Goal: Obtain resource: Download file/media

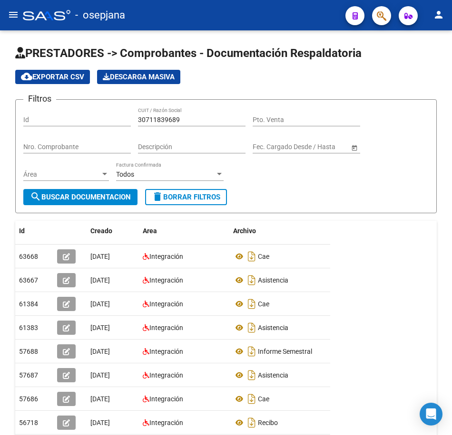
scroll to position [68, 0]
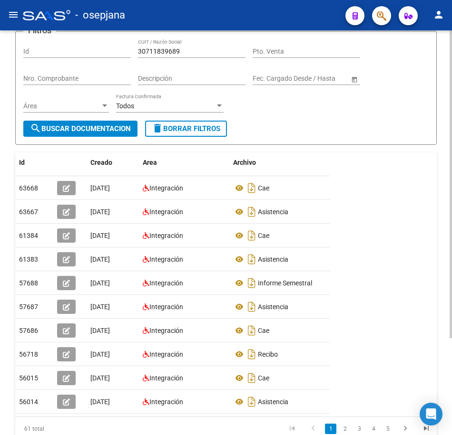
click at [359, 173] on div "Id Creado Area Archivo Usuario Acción 63668 [DATE] Integración Cae [EMAIL_ADDRE…" at bounding box center [225, 297] width 421 height 289
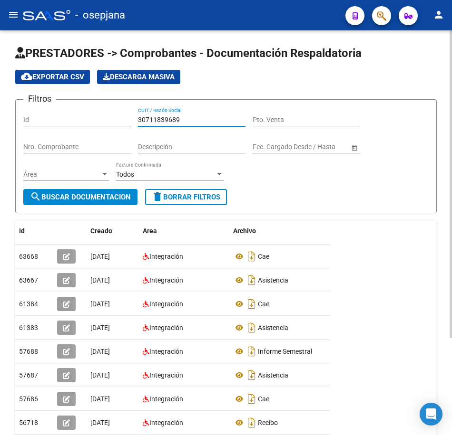
drag, startPoint x: 195, startPoint y: 121, endPoint x: 23, endPoint y: 104, distance: 173.4
click at [23, 104] on form "Filtros Id 30711839689 CUIT / Razón Social Pto. Venta Nro. Comprobante Descripc…" at bounding box center [225, 156] width 421 height 114
paste input "20214431751"
click at [61, 195] on span "search Buscar Documentacion" at bounding box center [80, 197] width 101 height 9
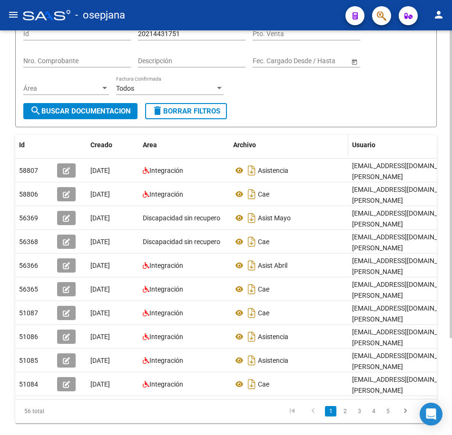
scroll to position [95, 0]
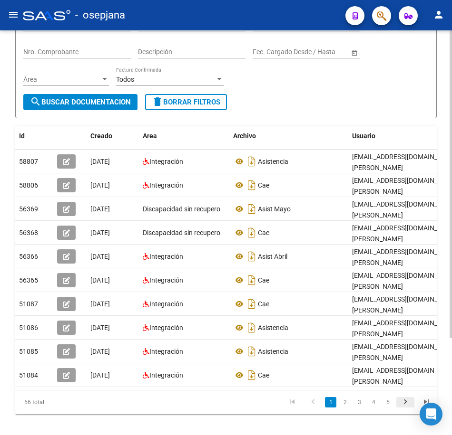
click at [407, 409] on icon "go to next page" at bounding box center [405, 403] width 12 height 11
click at [406, 409] on icon "go to next page" at bounding box center [405, 403] width 12 height 11
click at [285, 98] on form "Filtros Id 20214431751 CUIT / Razón Social Pto. Venta Nro. Comprobante Descripc…" at bounding box center [225, 61] width 421 height 114
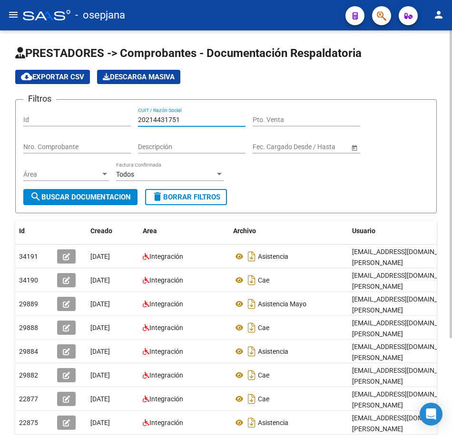
drag, startPoint x: 195, startPoint y: 122, endPoint x: 43, endPoint y: 109, distance: 153.2
click at [43, 109] on div "Filtros Id 20214431751 CUIT / Razón Social Pto. Venta Nro. Comprobante Descripc…" at bounding box center [225, 148] width 405 height 82
paste input "3383768594"
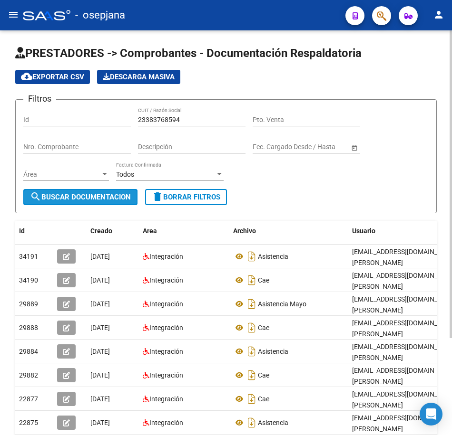
click at [97, 193] on button "search Buscar Documentacion" at bounding box center [80, 197] width 114 height 16
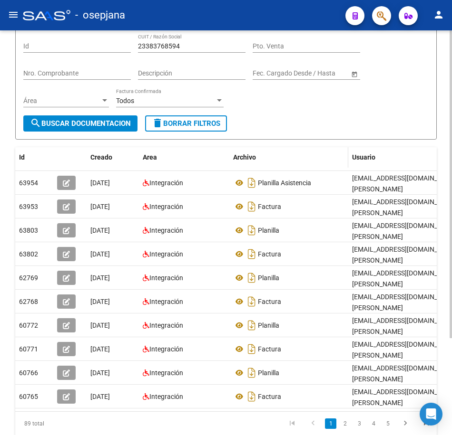
scroll to position [95, 0]
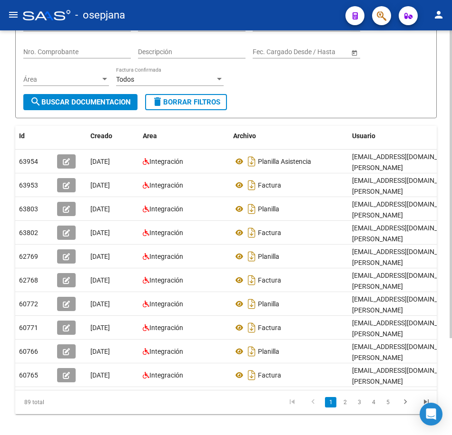
click at [404, 409] on icon "go to next page" at bounding box center [405, 403] width 12 height 11
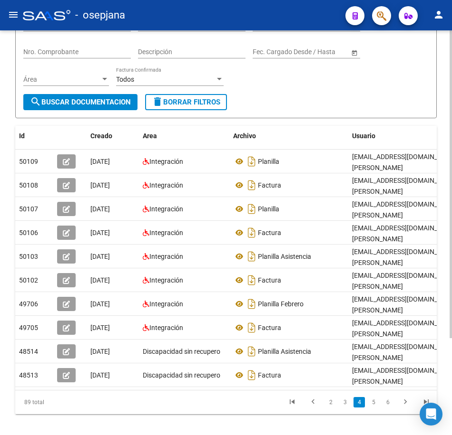
click at [271, 97] on form "Filtros Id 23383768594 CUIT / Razón Social Pto. Venta Nro. Comprobante Descripc…" at bounding box center [225, 61] width 421 height 114
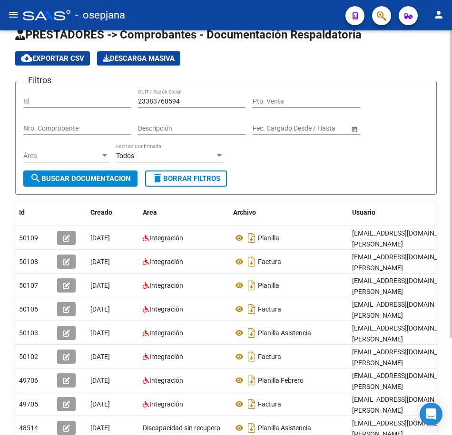
scroll to position [0, 0]
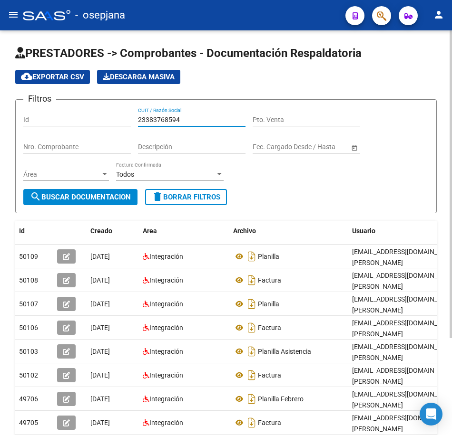
drag, startPoint x: 189, startPoint y: 116, endPoint x: 32, endPoint y: 111, distance: 157.0
click at [33, 111] on div "Filtros Id 23383768594 CUIT / Razón Social Pto. Venta Nro. Comprobante Descripc…" at bounding box center [225, 148] width 405 height 82
paste input "41138185"
click at [82, 191] on button "search Buscar Documentacion" at bounding box center [80, 197] width 114 height 16
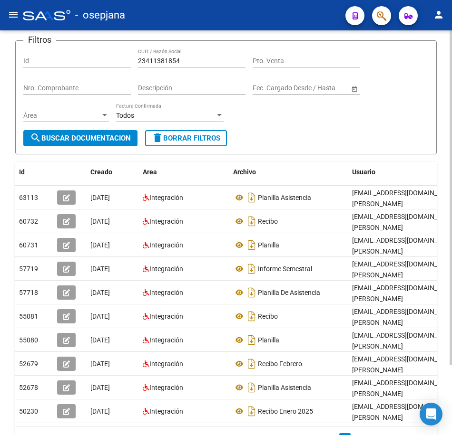
scroll to position [85, 0]
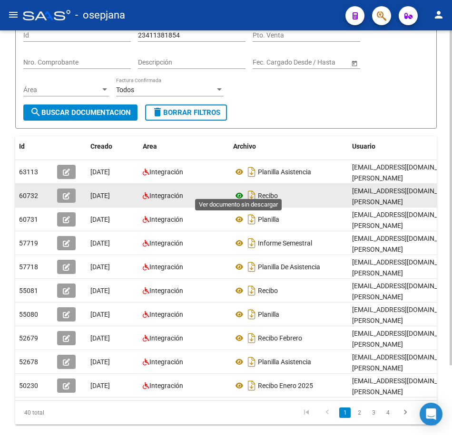
click at [239, 190] on icon at bounding box center [239, 195] width 12 height 11
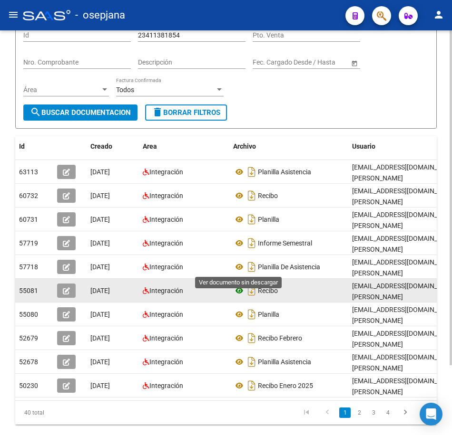
click at [238, 285] on icon at bounding box center [239, 290] width 12 height 11
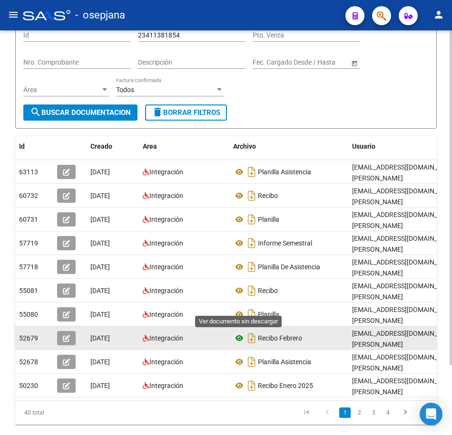
click at [238, 333] on icon at bounding box center [239, 338] width 12 height 11
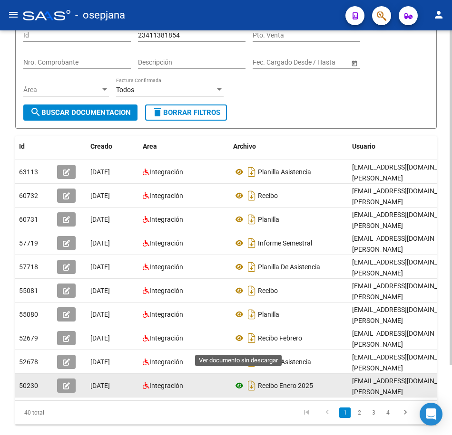
click at [241, 380] on icon at bounding box center [239, 385] width 12 height 11
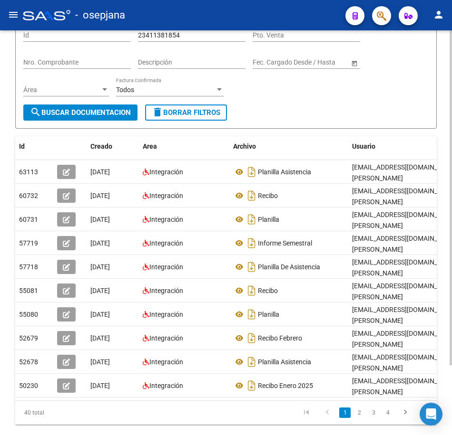
click at [325, 107] on form "Filtros Id 23411381854 CUIT / Razón Social Pto. Venta Nro. Comprobante Descripc…" at bounding box center [225, 72] width 421 height 114
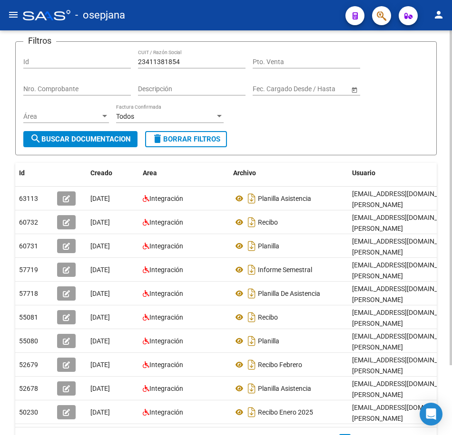
scroll to position [37, 0]
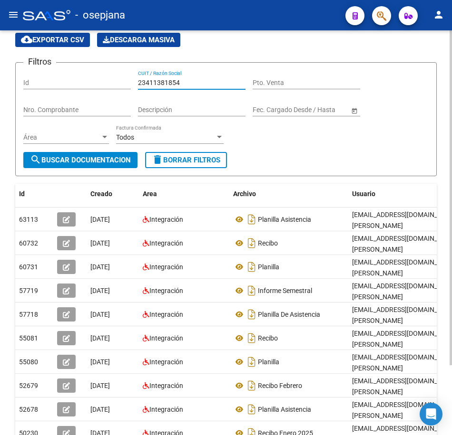
drag, startPoint x: 192, startPoint y: 84, endPoint x: 53, endPoint y: 73, distance: 139.3
click at [53, 73] on div "Filtros Id 23411381854 CUIT / Razón Social Pto. Venta Nro. Comprobante Descripc…" at bounding box center [225, 111] width 405 height 82
paste input "4247517363"
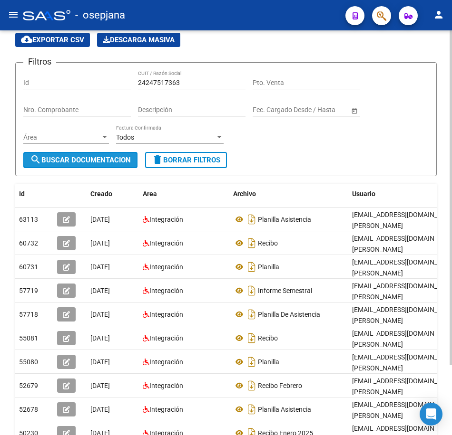
click at [106, 162] on span "search Buscar Documentacion" at bounding box center [80, 160] width 101 height 9
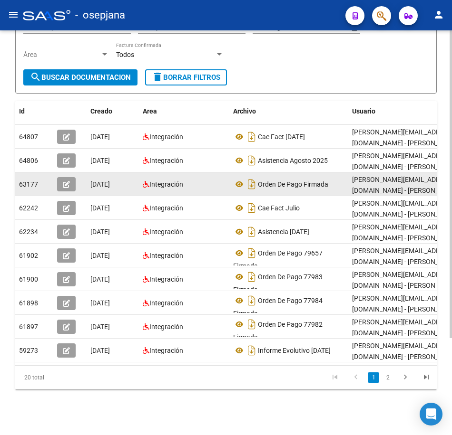
scroll to position [127, 0]
click at [237, 179] on icon at bounding box center [239, 184] width 12 height 11
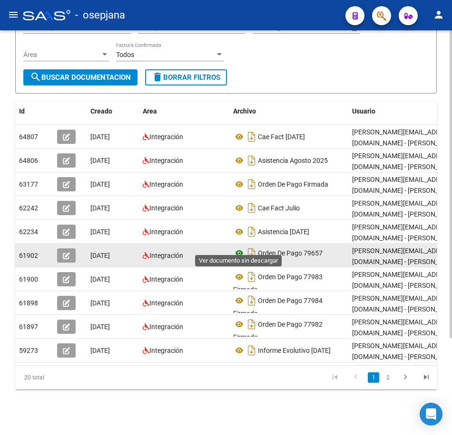
click at [239, 248] on icon at bounding box center [239, 253] width 12 height 11
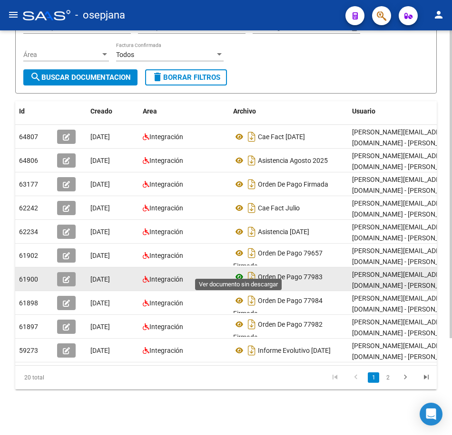
click at [243, 271] on icon at bounding box center [239, 276] width 12 height 11
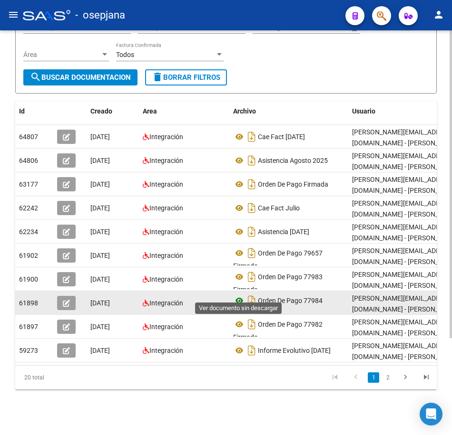
click at [236, 295] on icon at bounding box center [239, 300] width 12 height 11
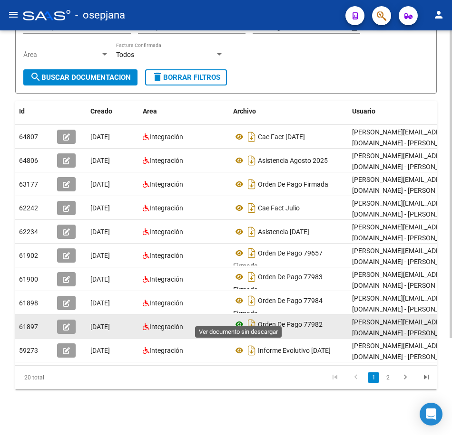
click at [240, 319] on icon at bounding box center [239, 324] width 12 height 11
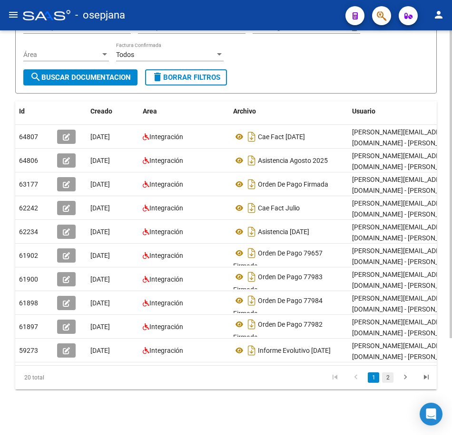
click at [387, 380] on link "2" at bounding box center [387, 378] width 11 height 10
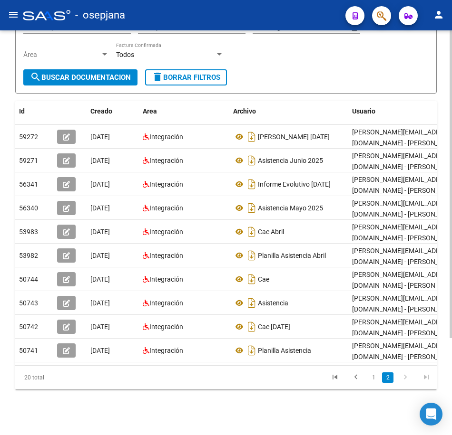
click at [331, 75] on form "Filtros Id 24247517363 CUIT / Razón Social Pto. Venta Nro. Comprobante Descripc…" at bounding box center [225, 37] width 421 height 114
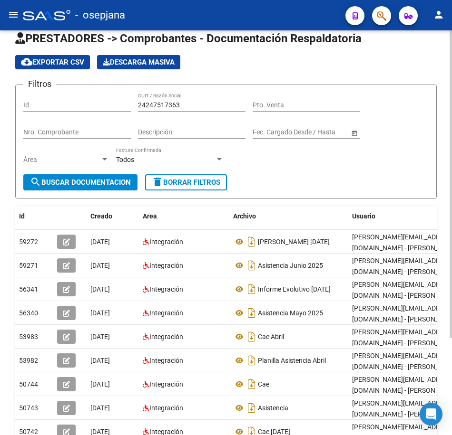
scroll to position [0, 0]
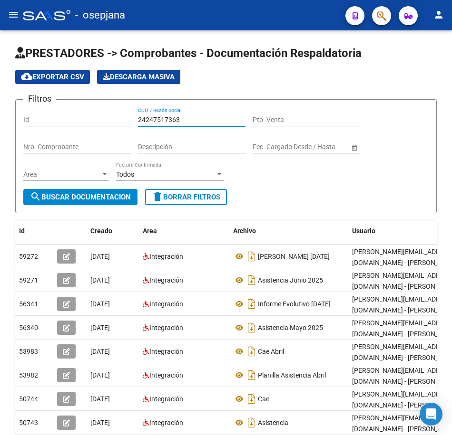
drag, startPoint x: 189, startPoint y: 119, endPoint x: -2, endPoint y: 102, distance: 191.9
click at [0, 102] on html "menu - osepjana person Firma Express Inicio Calendario SSS Instructivos Contact…" at bounding box center [226, 217] width 452 height 435
paste input "7183057117"
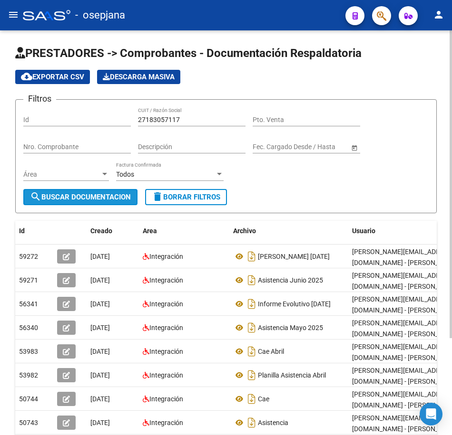
click at [84, 193] on button "search Buscar Documentacion" at bounding box center [80, 197] width 114 height 16
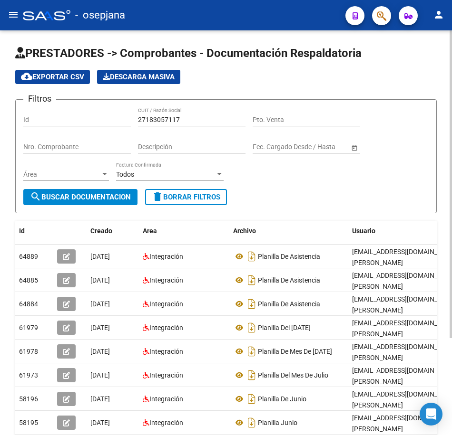
click at [376, 193] on form "Filtros Id 27183057117 CUIT / Razón Social Pto. Venta Nro. Comprobante Descripc…" at bounding box center [225, 156] width 421 height 114
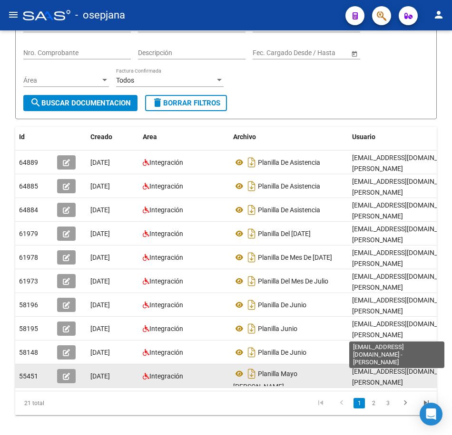
scroll to position [95, 0]
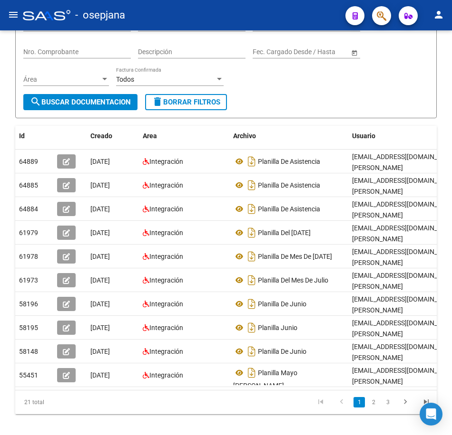
click at [400, 409] on icon "go to next page" at bounding box center [405, 403] width 12 height 11
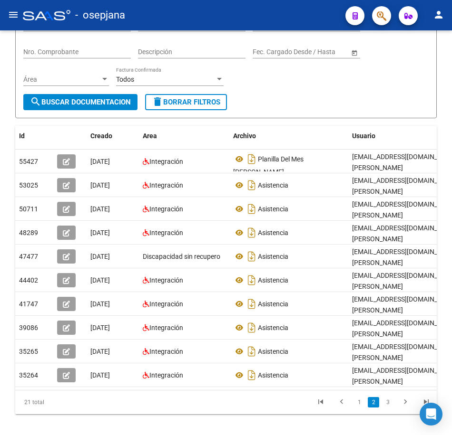
click at [403, 409] on icon "go to next page" at bounding box center [405, 403] width 12 height 11
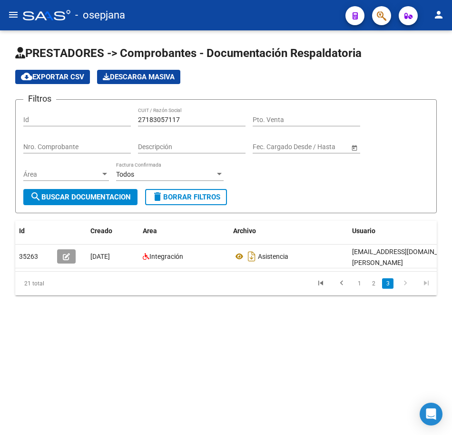
scroll to position [0, 0]
click at [403, 413] on mat-sidenav-content "PRESTADORES -> Comprobantes - Documentación Respaldatoria cloud_download Export…" at bounding box center [226, 232] width 452 height 405
drag, startPoint x: 190, startPoint y: 119, endPoint x: 2, endPoint y: 102, distance: 188.6
click at [15, 102] on div "PRESTADORES -> Comprobantes - Documentación Respaldatoria cloud_download Export…" at bounding box center [226, 185] width 452 height 311
paste input "210723051"
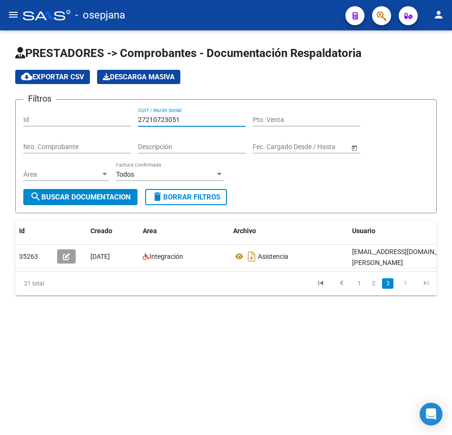
click at [118, 201] on span "search Buscar Documentacion" at bounding box center [80, 197] width 101 height 9
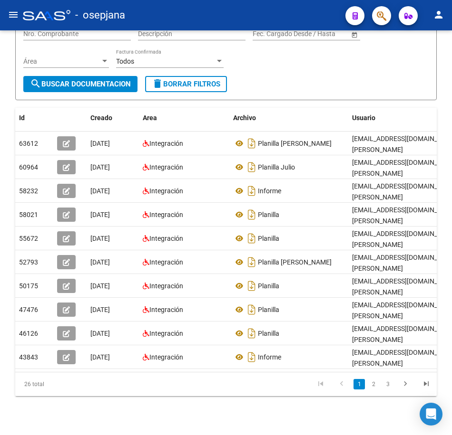
scroll to position [127, 0]
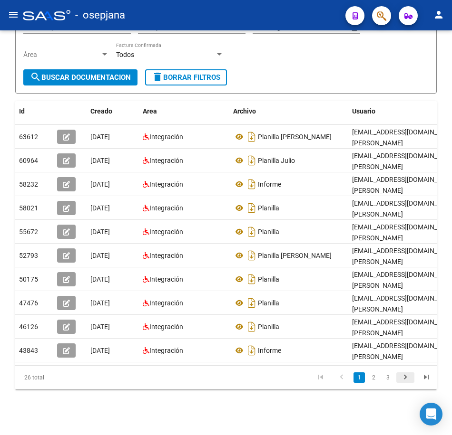
click at [406, 375] on icon "go to next page" at bounding box center [405, 378] width 12 height 11
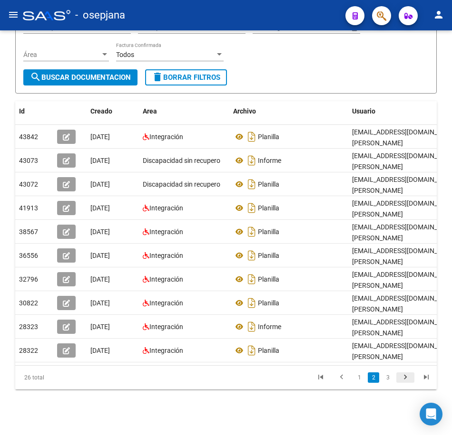
click at [407, 381] on icon "go to next page" at bounding box center [405, 378] width 12 height 11
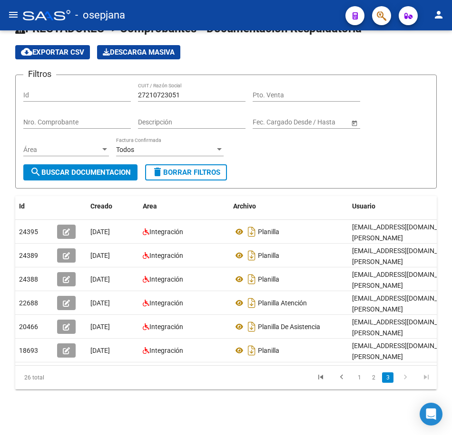
scroll to position [32, 0]
click at [360, 380] on link "1" at bounding box center [358, 378] width 11 height 10
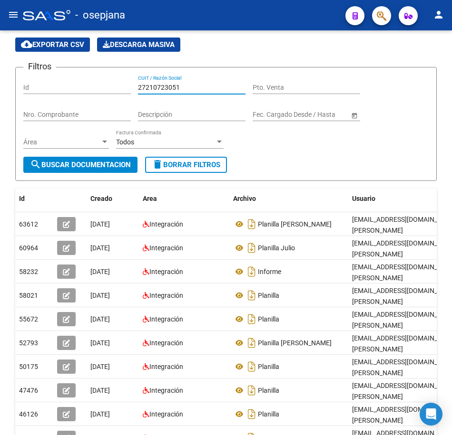
drag, startPoint x: 80, startPoint y: 82, endPoint x: 33, endPoint y: 78, distance: 47.2
click at [36, 80] on div "Filtros Id 27210723051 CUIT / Razón Social Pto. Venta Nro. Comprobante Descripc…" at bounding box center [225, 116] width 405 height 82
paste input "72857240"
click at [82, 168] on span "search Buscar Documentacion" at bounding box center [80, 165] width 101 height 9
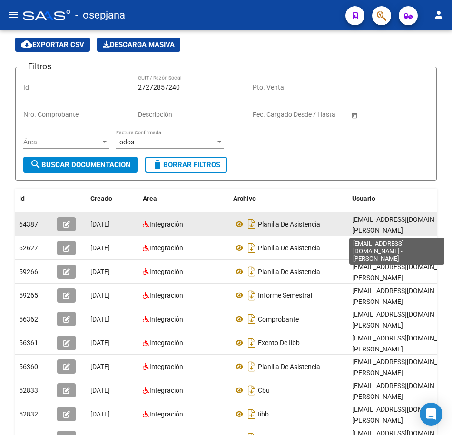
scroll to position [1, 0]
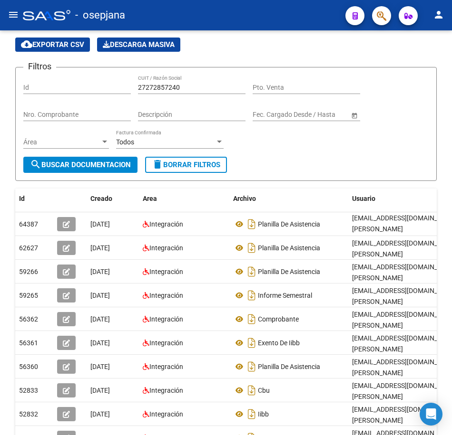
click at [367, 156] on div "Filtros Id 27272857240 CUIT / Razón Social Pto. Venta Nro. Comprobante Descripc…" at bounding box center [225, 116] width 405 height 82
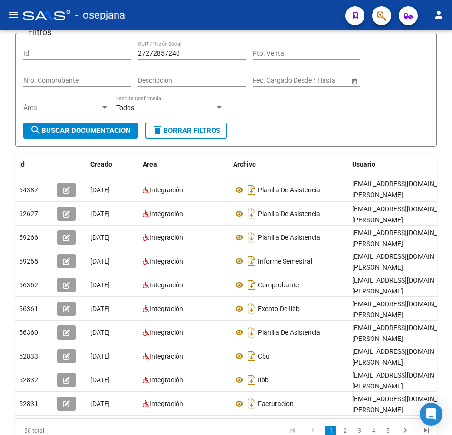
scroll to position [80, 0]
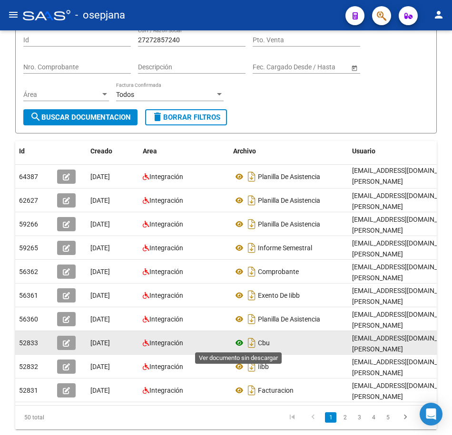
click at [240, 341] on icon at bounding box center [239, 343] width 12 height 11
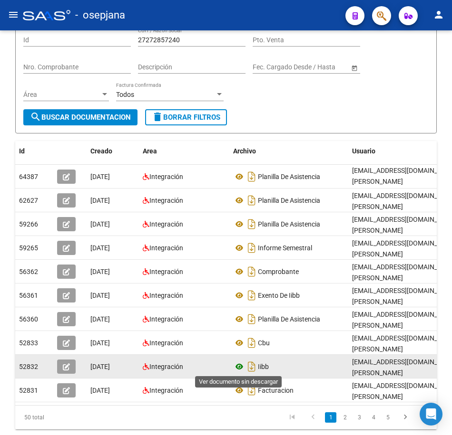
click at [239, 366] on icon at bounding box center [239, 366] width 12 height 11
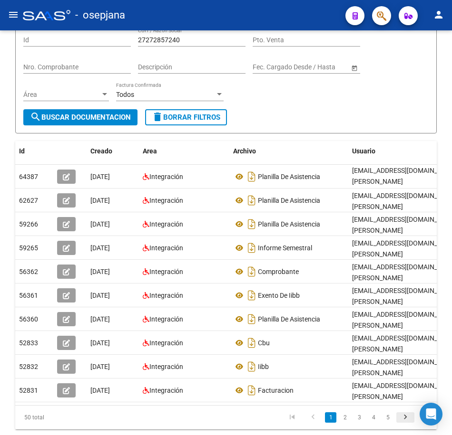
click at [406, 425] on icon "go to next page" at bounding box center [405, 418] width 12 height 11
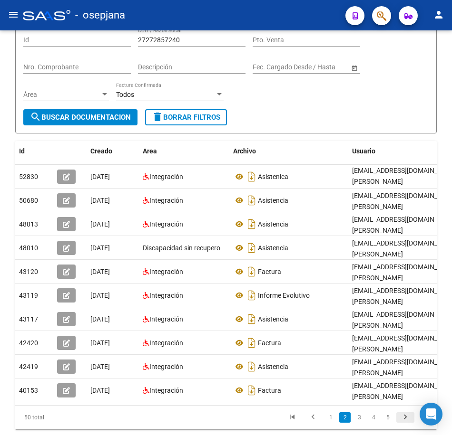
click at [399, 425] on icon "go to next page" at bounding box center [405, 418] width 12 height 11
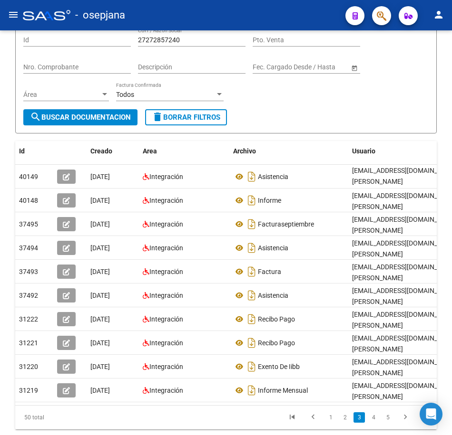
click at [341, 104] on div "Filtros Id 27272857240 CUIT / Razón Social Pto. Venta Nro. Comprobante Descripc…" at bounding box center [225, 69] width 405 height 82
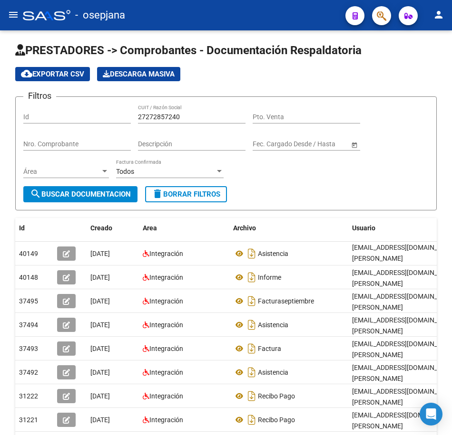
scroll to position [0, 0]
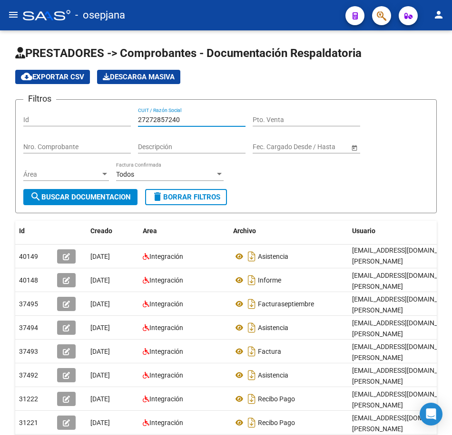
drag, startPoint x: 193, startPoint y: 118, endPoint x: -2, endPoint y: 93, distance: 197.0
click at [0, 93] on html "menu - osepjana person Firma Express Inicio Calendario SSS Instructivos Contact…" at bounding box center [226, 217] width 452 height 435
paste input "85656708"
drag, startPoint x: 109, startPoint y: 187, endPoint x: 112, endPoint y: 193, distance: 6.6
click at [110, 187] on app-drop-down-list "Área Área" at bounding box center [69, 175] width 93 height 27
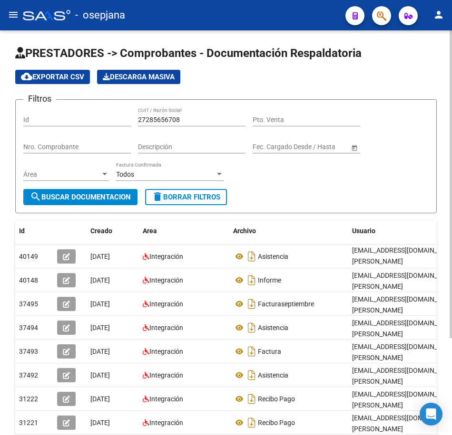
click at [109, 200] on span "search Buscar Documentacion" at bounding box center [80, 197] width 101 height 9
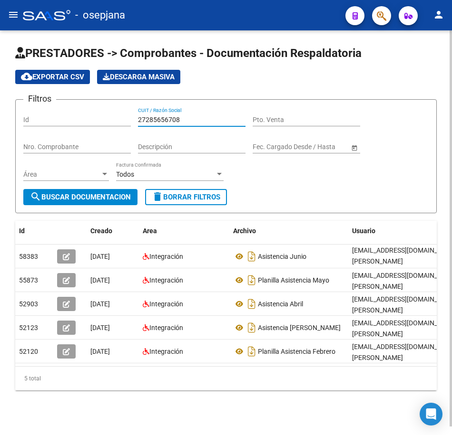
drag, startPoint x: 180, startPoint y: 119, endPoint x: 13, endPoint y: 91, distance: 169.3
click at [20, 94] on app-list-header "PRESTADORES -> Comprobantes - Documentación Respaldatoria cloud_download Export…" at bounding box center [225, 130] width 421 height 168
paste input "315731343"
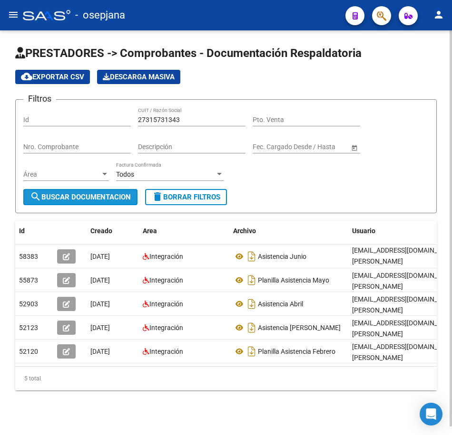
click at [120, 194] on span "search Buscar Documentacion" at bounding box center [80, 197] width 101 height 9
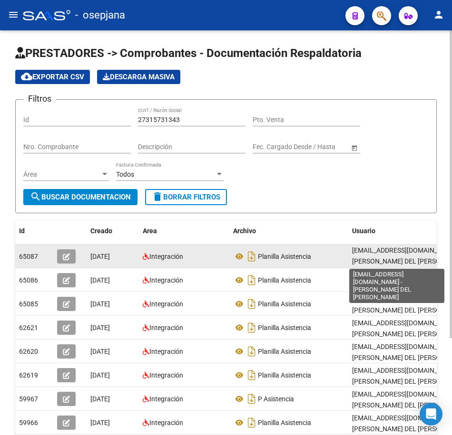
scroll to position [0, 0]
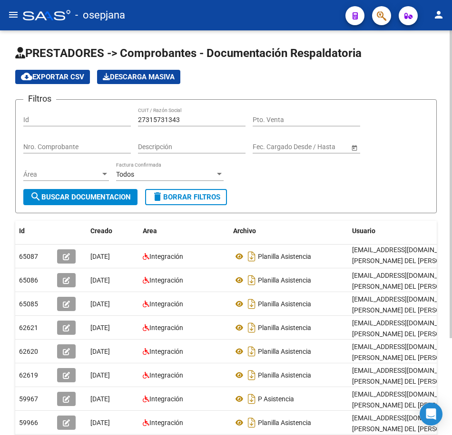
click at [430, 188] on form "Filtros Id 27315731343 CUIT / Razón Social Pto. Venta Nro. Comprobante Descripc…" at bounding box center [225, 156] width 421 height 114
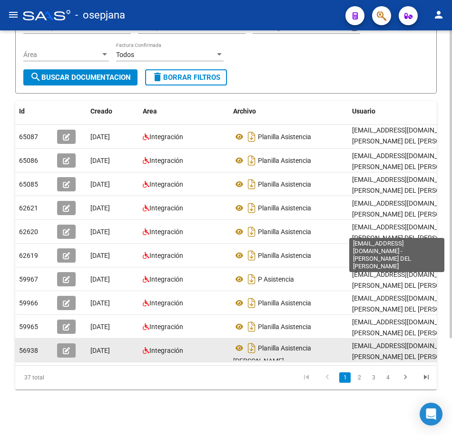
scroll to position [127, 0]
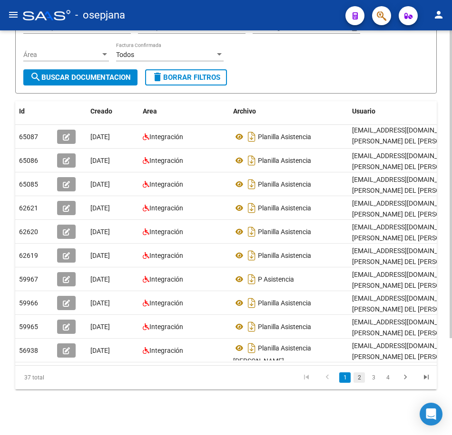
click at [357, 379] on link "2" at bounding box center [358, 378] width 11 height 10
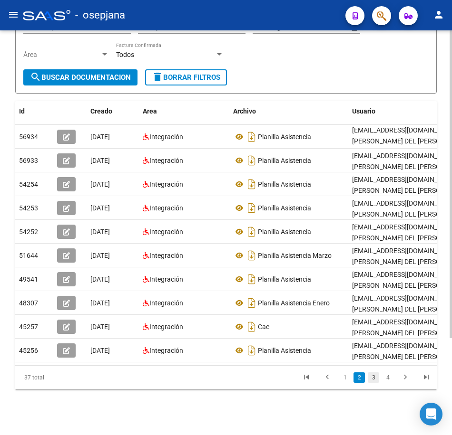
click at [372, 380] on link "3" at bounding box center [372, 378] width 11 height 10
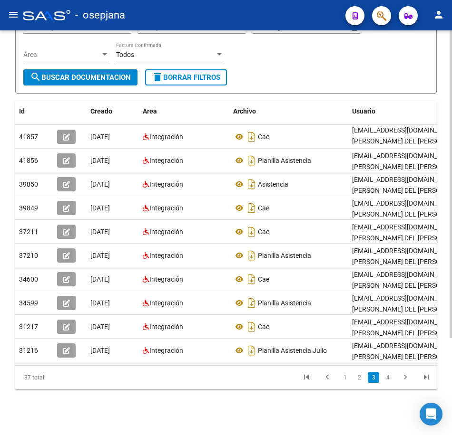
click at [390, 382] on link "4" at bounding box center [387, 378] width 11 height 10
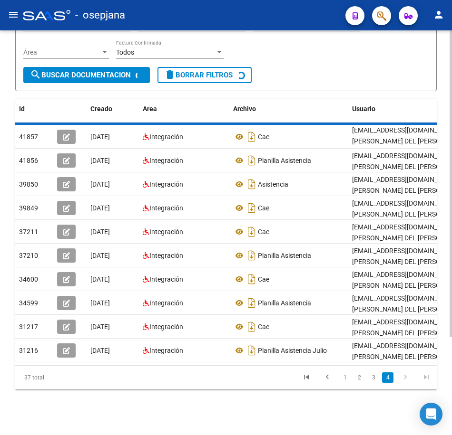
scroll to position [56, 0]
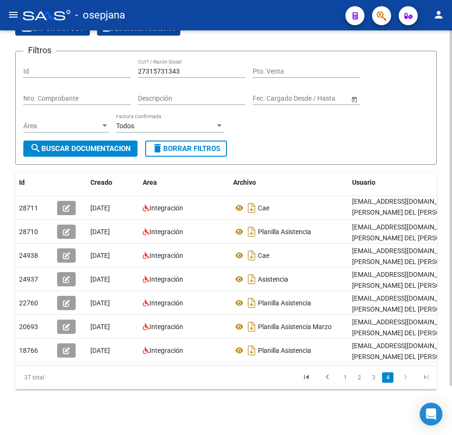
click at [354, 136] on form "Filtros Id 27315731343 CUIT / Razón Social Pto. Venta Nro. Comprobante Descripc…" at bounding box center [225, 108] width 421 height 114
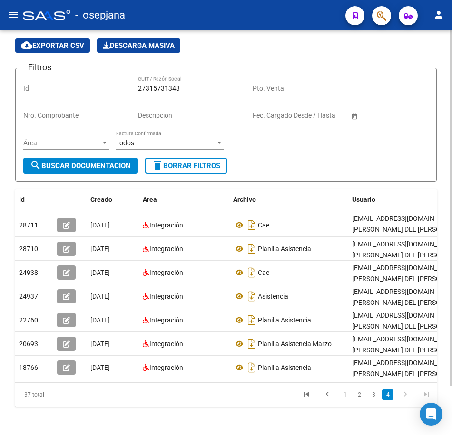
scroll to position [9, 0]
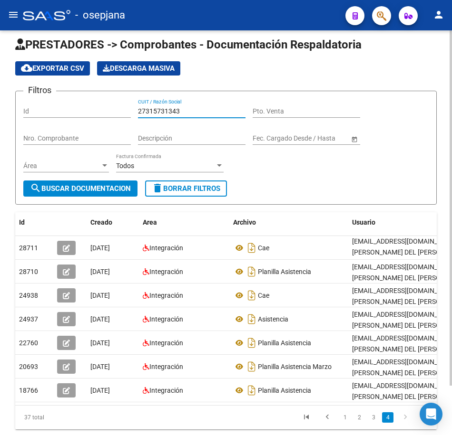
drag, startPoint x: 192, startPoint y: 112, endPoint x: 21, endPoint y: 71, distance: 175.5
click at [23, 71] on app-list-header "PRESTADORES -> Comprobantes - Documentación Respaldatoria cloud_download Export…" at bounding box center [225, 121] width 421 height 168
paste input "721675"
click at [92, 188] on span "search Buscar Documentacion" at bounding box center [80, 188] width 101 height 9
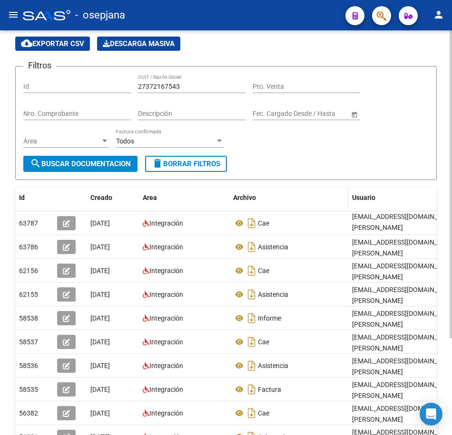
scroll to position [104, 0]
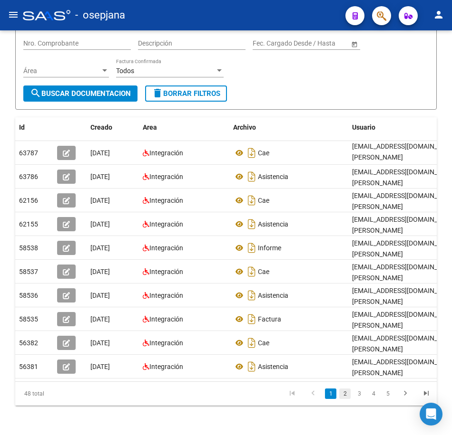
click at [348, 399] on link "2" at bounding box center [344, 394] width 11 height 10
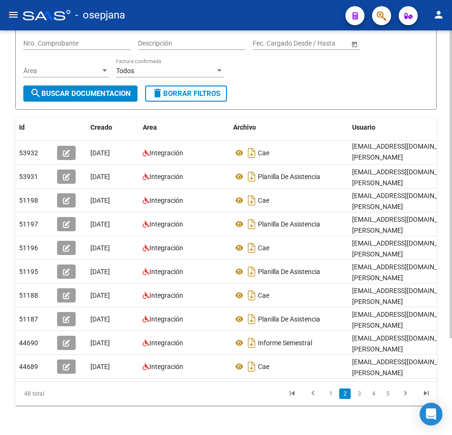
click at [357, 399] on link "3" at bounding box center [358, 394] width 11 height 10
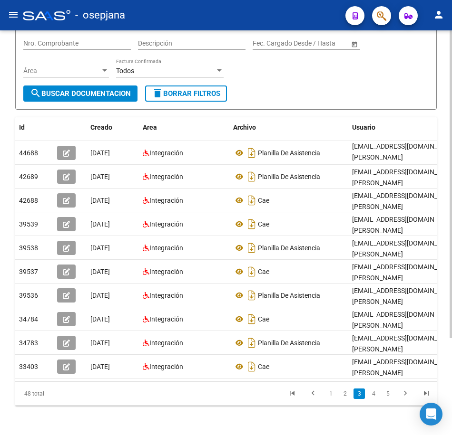
click at [381, 109] on form "Filtros Id 27372167543 CUIT / Razón Social Pto. Venta Nro. Comprobante Descripc…" at bounding box center [225, 53] width 421 height 114
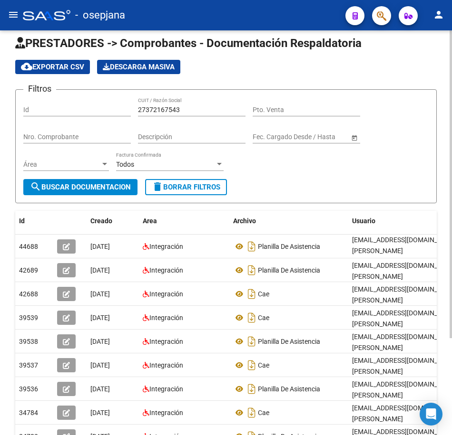
scroll to position [0, 0]
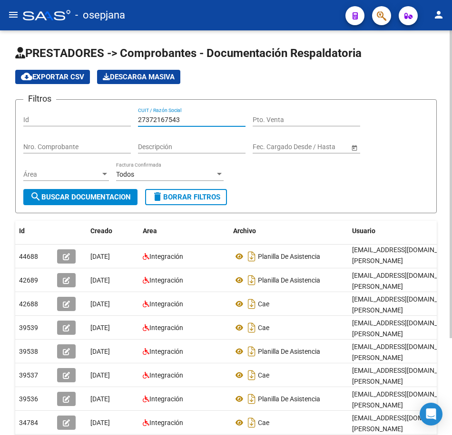
drag, startPoint x: 193, startPoint y: 119, endPoint x: 47, endPoint y: 104, distance: 146.7
click at [49, 107] on div "Filtros Id 27372167543 CUIT / Razón Social Pto. Venta Nro. Comprobante Descripc…" at bounding box center [225, 148] width 405 height 82
paste input "415599655"
click at [79, 193] on button "search Buscar Documentacion" at bounding box center [80, 197] width 114 height 16
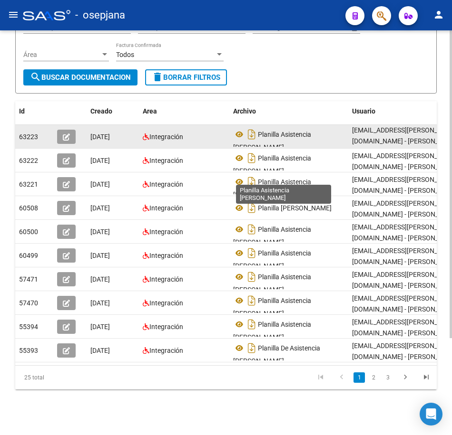
scroll to position [127, 0]
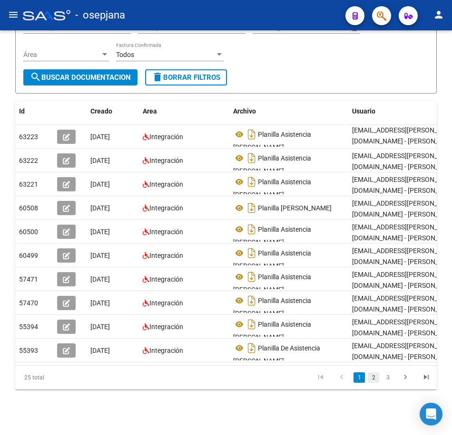
click at [370, 377] on link "2" at bounding box center [372, 378] width 11 height 10
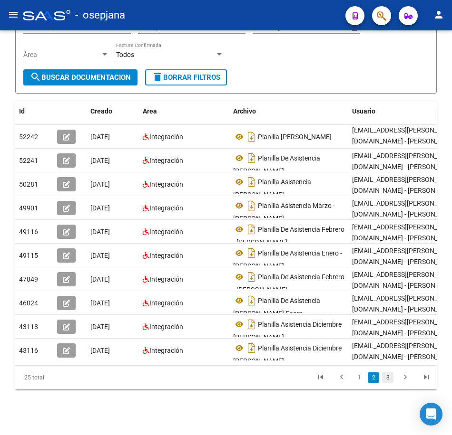
click at [383, 379] on link "3" at bounding box center [387, 378] width 11 height 10
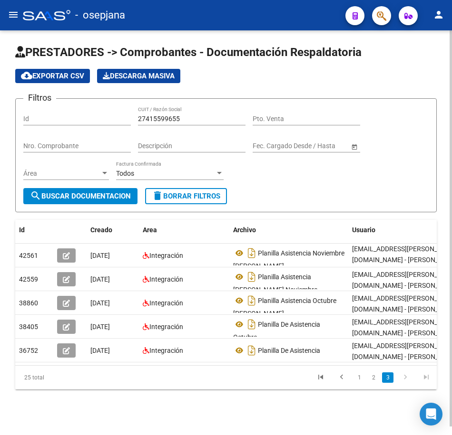
scroll to position [9, 0]
drag, startPoint x: 192, startPoint y: 111, endPoint x: 52, endPoint y: 101, distance: 139.7
click at [53, 106] on div "Filtros Id 27415599655 CUIT / Razón Social Pto. Venta Nro. Comprobante Descripc…" at bounding box center [225, 147] width 405 height 82
paste input "32937300"
click at [118, 192] on span "search Buscar Documentacion" at bounding box center [80, 196] width 101 height 9
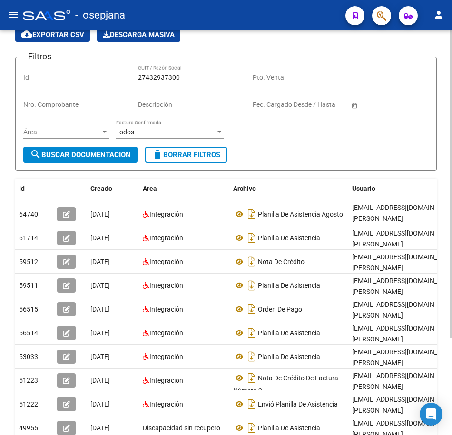
scroll to position [56, 0]
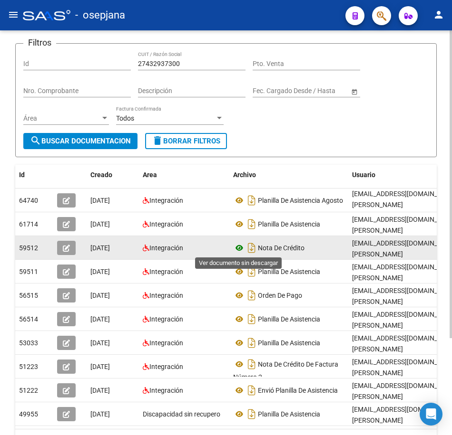
click at [238, 248] on icon at bounding box center [239, 247] width 12 height 11
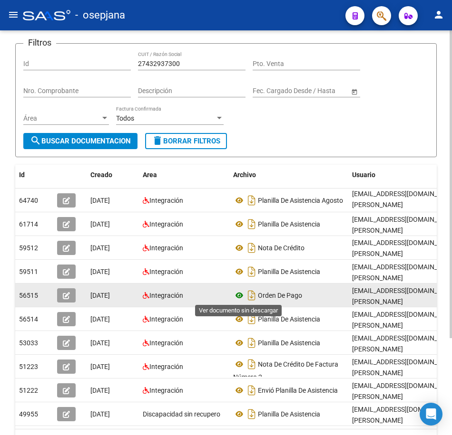
click at [238, 295] on icon at bounding box center [239, 295] width 12 height 11
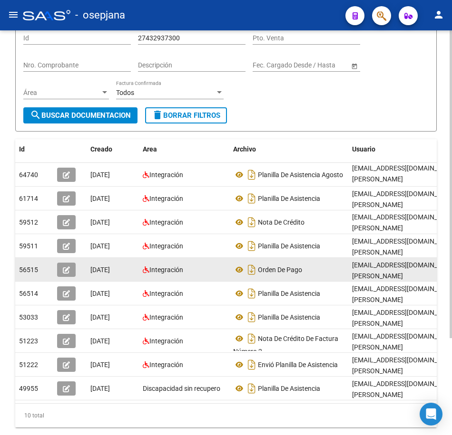
scroll to position [104, 0]
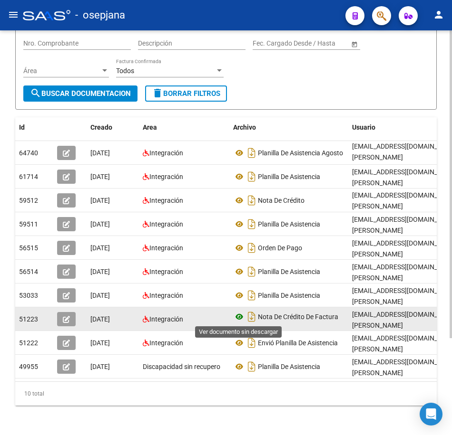
click at [238, 318] on icon at bounding box center [239, 316] width 12 height 11
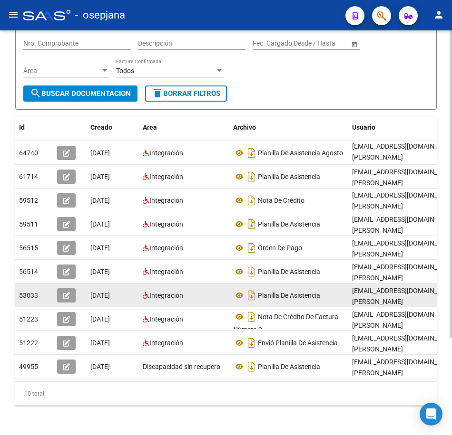
scroll to position [127, 0]
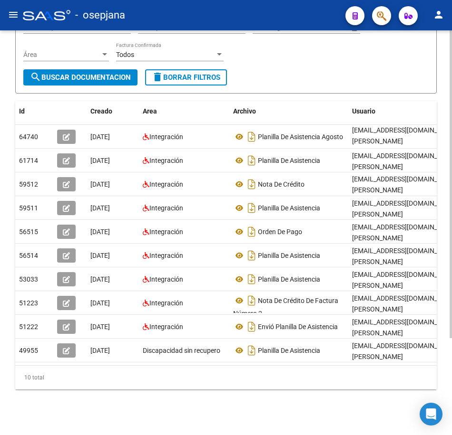
click at [419, 112] on datatable-header-cell "Usuario" at bounding box center [419, 111] width 143 height 20
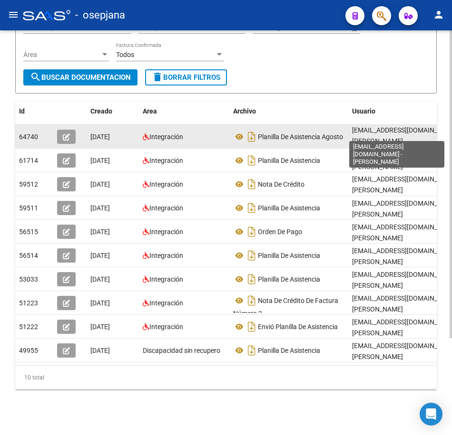
scroll to position [0, 0]
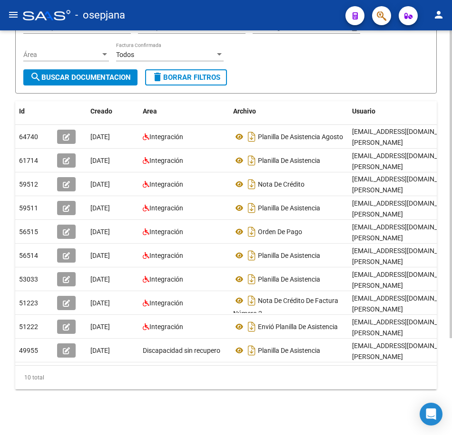
click at [281, 53] on div "Filtros Id 27432937300 CUIT / Razón Social Pto. Venta Nro. Comprobante Descripc…" at bounding box center [225, 29] width 405 height 82
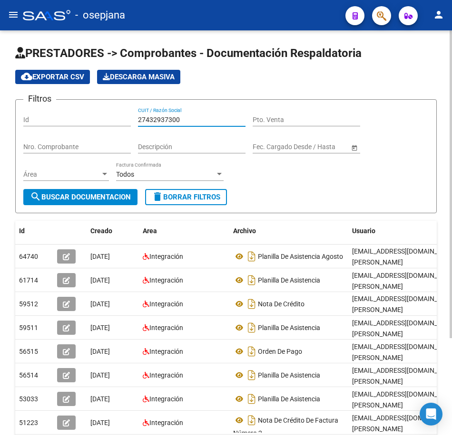
drag, startPoint x: 190, startPoint y: 122, endPoint x: 43, endPoint y: 118, distance: 147.0
click at [43, 118] on div "Filtros Id 27432937300 CUIT / Razón Social Pto. Venta Nro. Comprobante Descripc…" at bounding box center [225, 148] width 405 height 82
paste input "3026727"
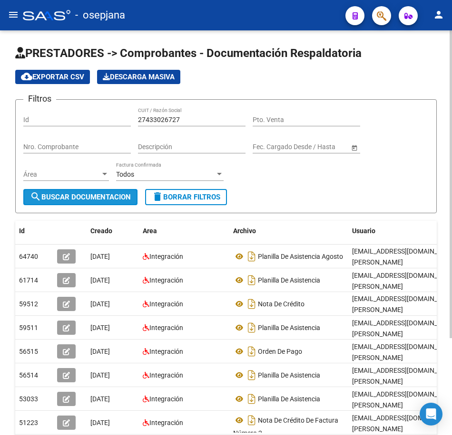
click at [116, 200] on span "search Buscar Documentacion" at bounding box center [80, 197] width 101 height 9
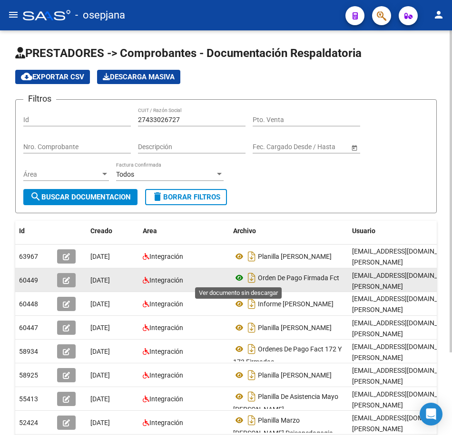
click at [235, 278] on icon at bounding box center [239, 277] width 12 height 11
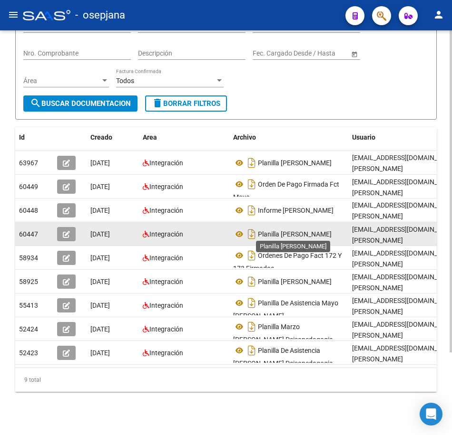
scroll to position [95, 0]
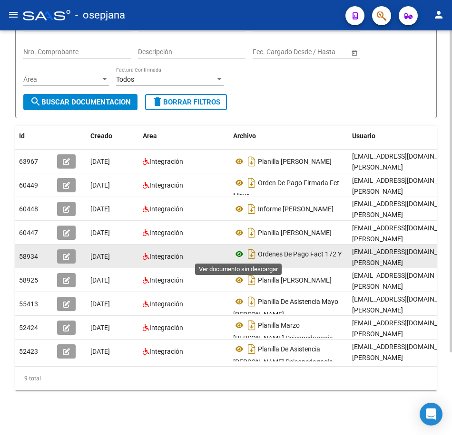
click at [239, 256] on icon at bounding box center [239, 254] width 12 height 11
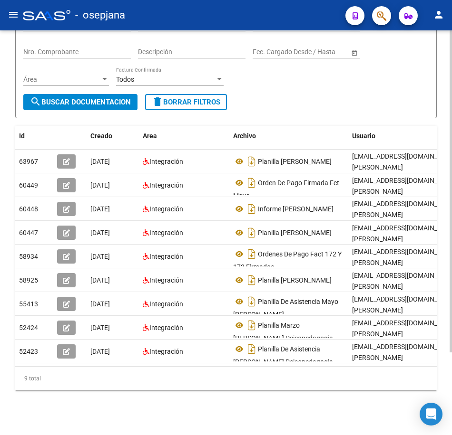
click at [360, 112] on form "Filtros Id 27433026727 CUIT / Razón Social Pto. Venta Nro. Comprobante Descripc…" at bounding box center [225, 61] width 421 height 114
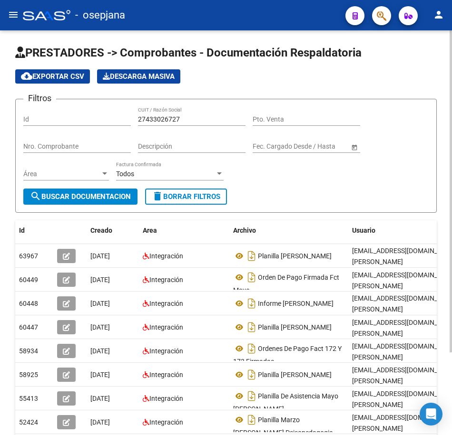
scroll to position [0, 0]
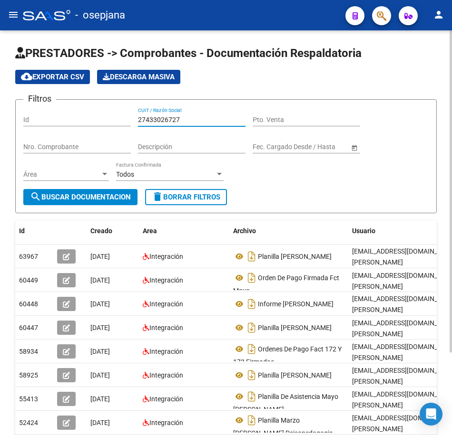
drag, startPoint x: 183, startPoint y: 121, endPoint x: 29, endPoint y: 118, distance: 154.5
click at [29, 118] on div "Filtros Id 27433026727 CUIT / Razón Social Pto. Venta Nro. Comprobante Descripc…" at bounding box center [225, 148] width 405 height 82
paste input "30714609811"
click at [90, 203] on button "search Buscar Documentacion" at bounding box center [80, 197] width 114 height 16
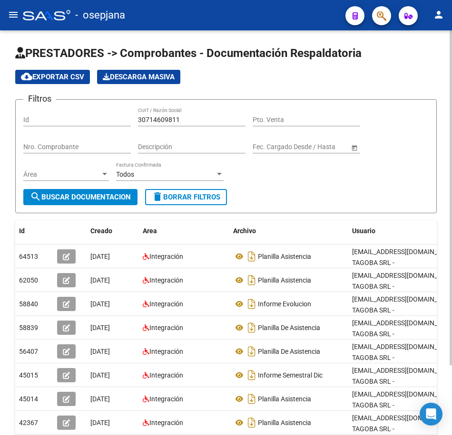
scroll to position [48, 0]
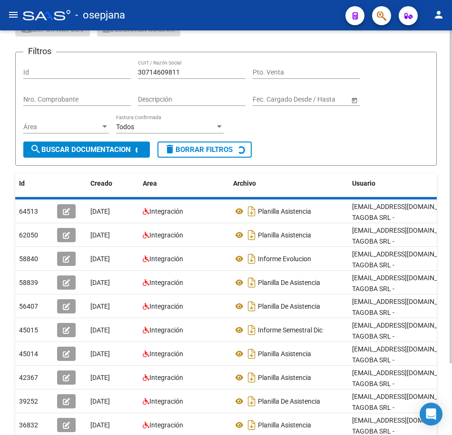
scroll to position [0, 0]
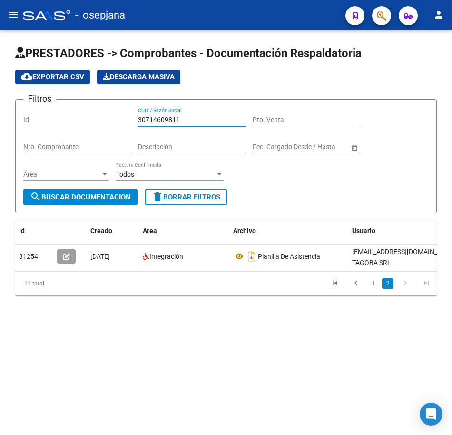
drag, startPoint x: 206, startPoint y: 124, endPoint x: 3, endPoint y: 99, distance: 204.0
click at [0, 101] on html "menu - osepjana person Firma Express Inicio Calendario SSS Instructivos Contact…" at bounding box center [226, 217] width 452 height 435
paste input "5742019"
click at [51, 197] on span "search Buscar Documentacion" at bounding box center [80, 197] width 101 height 9
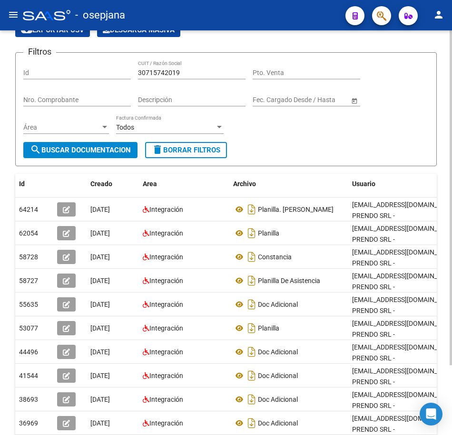
scroll to position [48, 0]
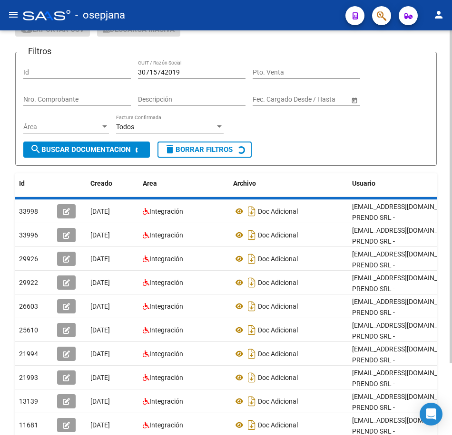
scroll to position [35, 0]
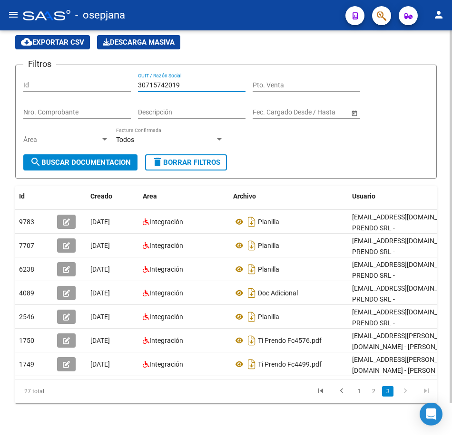
drag, startPoint x: 185, startPoint y: 83, endPoint x: 7, endPoint y: 67, distance: 178.5
click at [7, 67] on div "PRESTADORES -> Comprobantes - Documentación Respaldatoria cloud_download Export…" at bounding box center [226, 223] width 452 height 454
paste input "7142647"
click at [98, 164] on span "search Buscar Documentacion" at bounding box center [80, 162] width 101 height 9
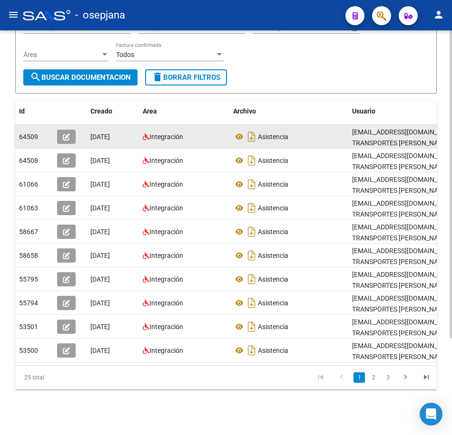
scroll to position [127, 0]
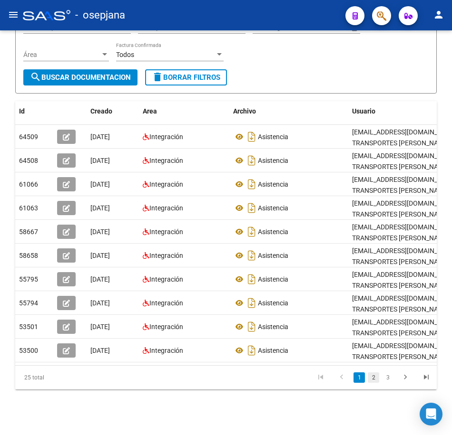
click at [370, 382] on link "2" at bounding box center [372, 378] width 11 height 10
click at [385, 379] on link "3" at bounding box center [387, 378] width 11 height 10
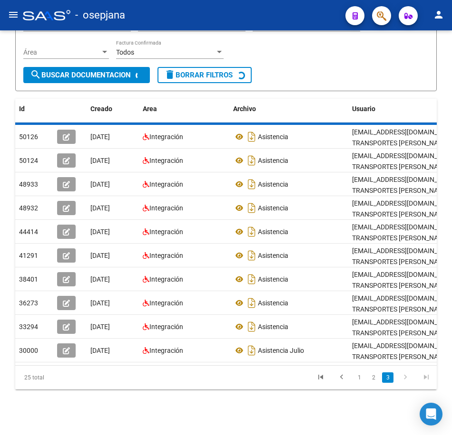
scroll to position [9, 0]
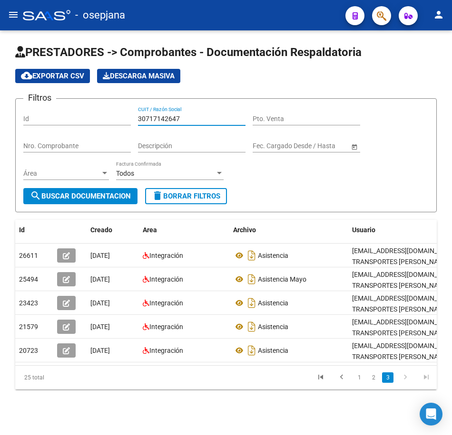
drag, startPoint x: 148, startPoint y: 106, endPoint x: 10, endPoint y: 96, distance: 138.7
click at [10, 96] on div "PRESTADORES -> Comprobantes - Documentación Respaldatoria cloud_download Export…" at bounding box center [226, 232] width 452 height 406
paste input "3716588969"
click at [103, 192] on span "search Buscar Documentacion" at bounding box center [80, 196] width 101 height 9
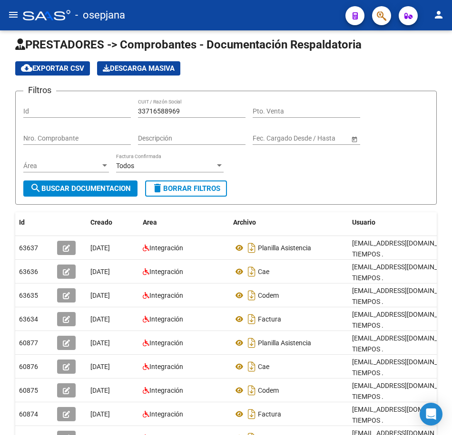
click at [342, 203] on form "Filtros Id 33716588969 CUIT / Razón Social Pto. Venta Nro. Comprobante Descripc…" at bounding box center [225, 148] width 421 height 114
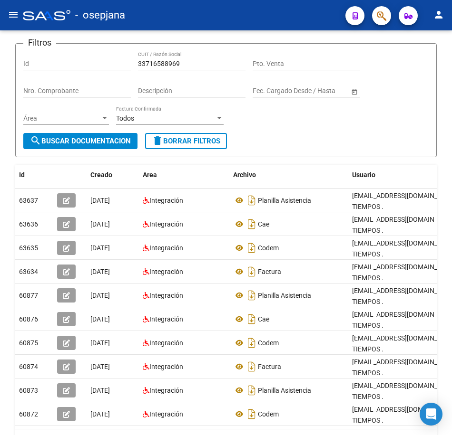
scroll to position [85, 0]
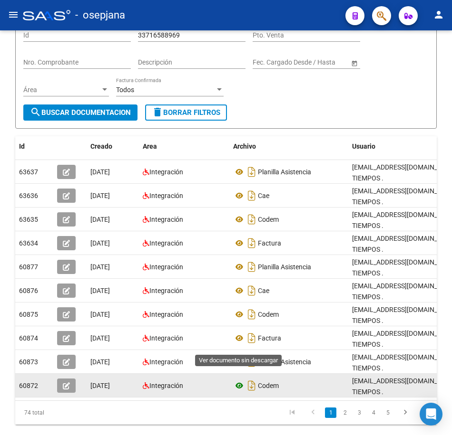
click at [243, 380] on icon at bounding box center [239, 385] width 12 height 11
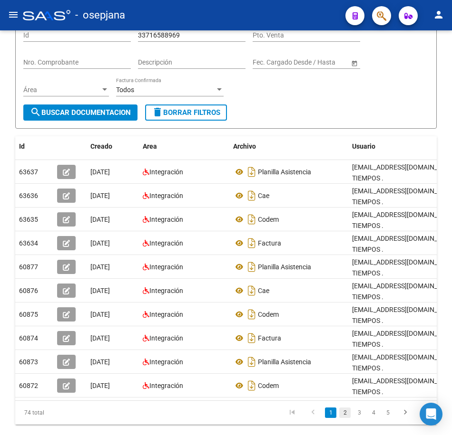
click at [345, 408] on link "2" at bounding box center [344, 413] width 11 height 10
click at [356, 408] on link "3" at bounding box center [358, 413] width 11 height 10
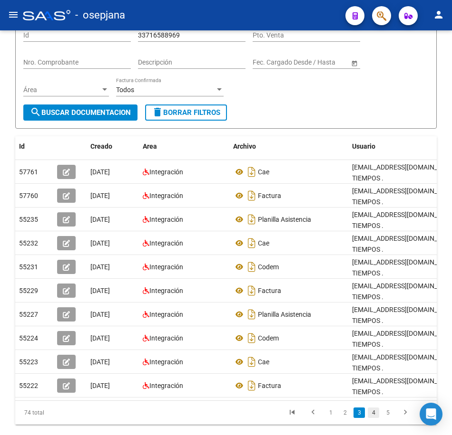
click at [369, 408] on link "4" at bounding box center [372, 413] width 11 height 10
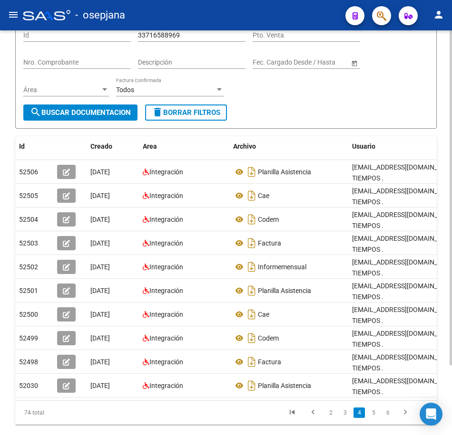
click at [256, 87] on div "Filtros Id 33716588969 CUIT / Razón Social Pto. Venta Nro. Comprobante Descripc…" at bounding box center [225, 64] width 405 height 82
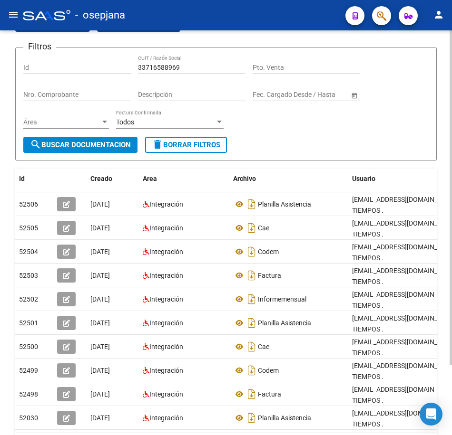
scroll to position [37, 0]
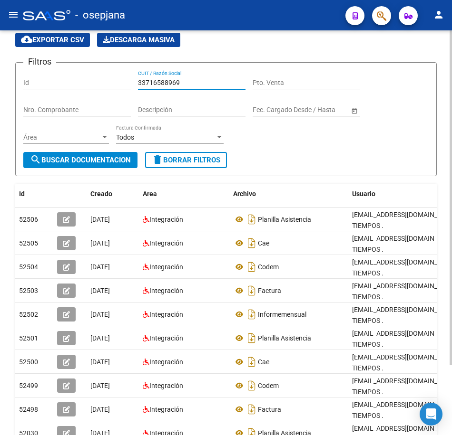
drag, startPoint x: 187, startPoint y: 80, endPoint x: 40, endPoint y: 65, distance: 147.7
click at [43, 71] on div "Filtros Id 33716588969 CUIT / Razón Social Pto. Venta Nro. Comprobante Descripc…" at bounding box center [225, 111] width 405 height 82
paste input "27235676090"
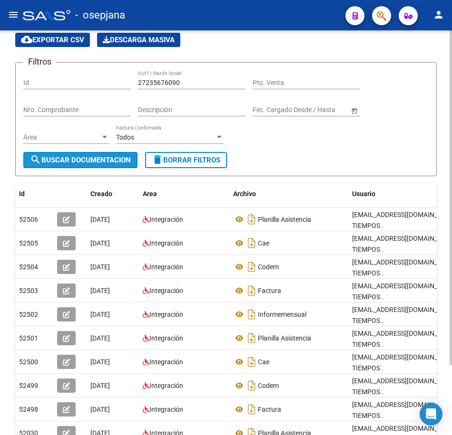
click at [92, 157] on span "search Buscar Documentacion" at bounding box center [80, 160] width 101 height 9
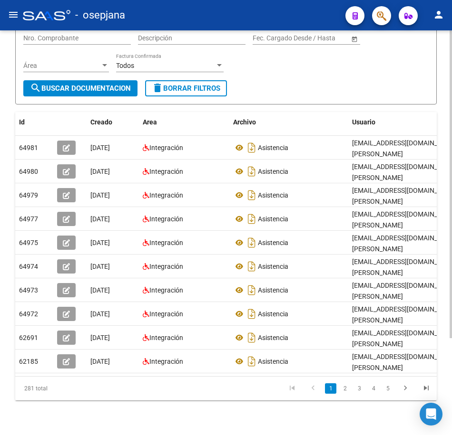
scroll to position [127, 0]
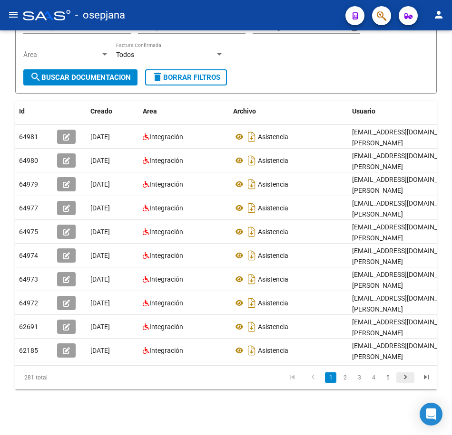
click at [403, 378] on icon "go to next page" at bounding box center [405, 378] width 12 height 11
drag, startPoint x: 260, startPoint y: 60, endPoint x: 280, endPoint y: 64, distance: 20.3
click at [260, 60] on div "Filtros Id 27235676090 CUIT / Razón Social Pto. Venta Nro. Comprobante Descripc…" at bounding box center [225, 29] width 405 height 82
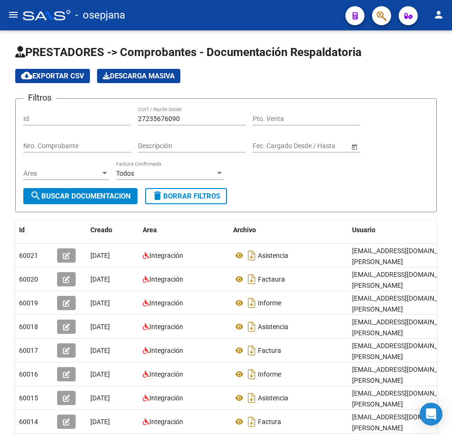
scroll to position [0, 0]
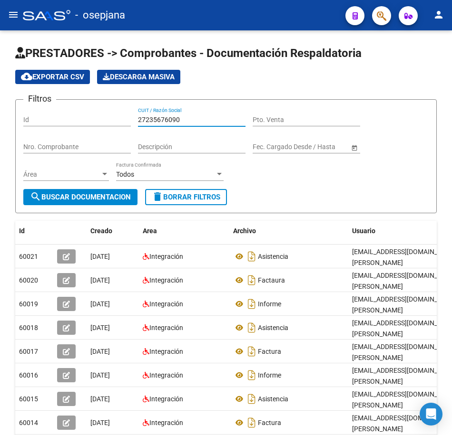
drag, startPoint x: 190, startPoint y: 117, endPoint x: 53, endPoint y: 108, distance: 137.2
click at [53, 108] on div "Filtros Id 27235676090 CUIT / Razón Social Pto. Venta Nro. Comprobante Descripc…" at bounding box center [225, 148] width 405 height 82
paste input "104600323"
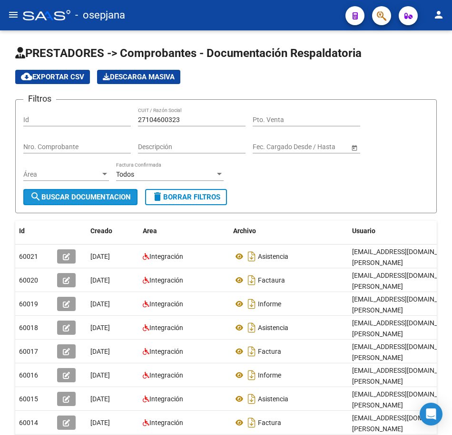
click at [131, 198] on span "search Buscar Documentacion" at bounding box center [80, 197] width 101 height 9
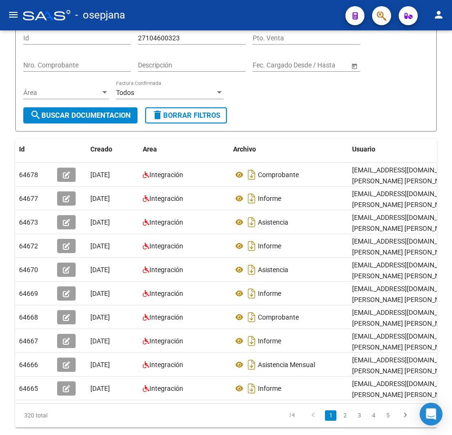
scroll to position [95, 0]
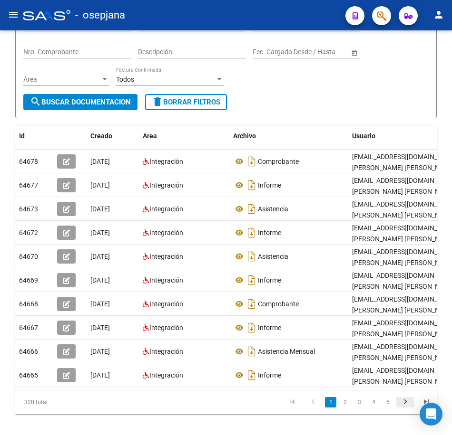
click at [405, 409] on icon "go to next page" at bounding box center [405, 403] width 12 height 11
drag, startPoint x: 242, startPoint y: 92, endPoint x: 250, endPoint y: 91, distance: 7.7
click at [243, 92] on div "Filtros Id 27104600323 CUIT / Razón Social Pto. Venta Nro. Comprobante Descripc…" at bounding box center [225, 53] width 405 height 82
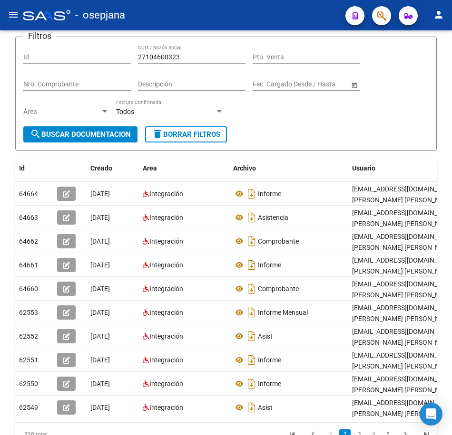
scroll to position [0, 0]
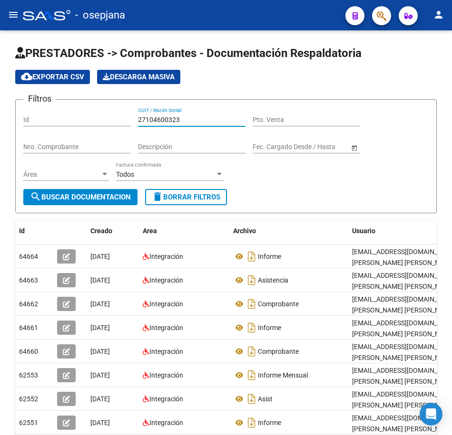
drag, startPoint x: 196, startPoint y: 119, endPoint x: -2, endPoint y: 105, distance: 199.3
click at [0, 105] on html "menu - osepjana person Firma Express Inicio Calendario SSS Instructivos Contact…" at bounding box center [226, 217] width 452 height 435
paste input "3299278549"
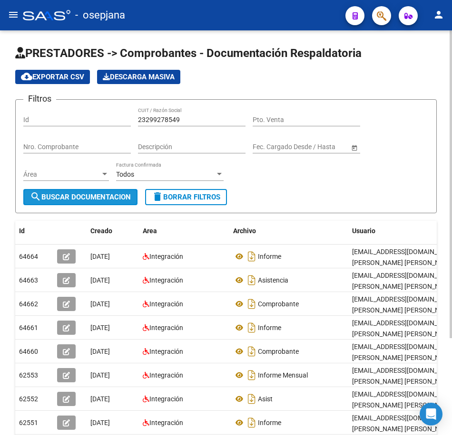
click at [64, 198] on span "search Buscar Documentacion" at bounding box center [80, 197] width 101 height 9
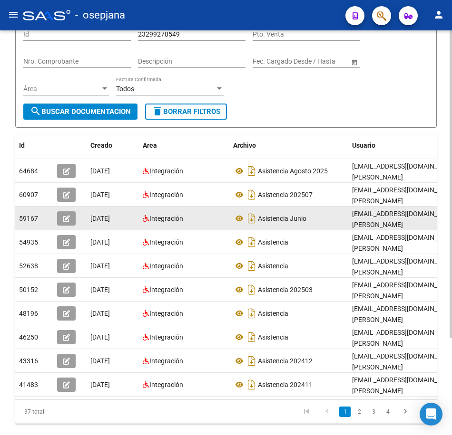
scroll to position [95, 0]
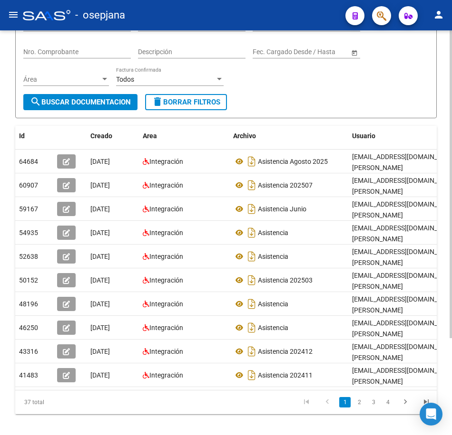
drag, startPoint x: 405, startPoint y: 413, endPoint x: 439, endPoint y: 394, distance: 39.6
click at [405, 409] on icon "go to next page" at bounding box center [405, 403] width 12 height 11
click at [403, 409] on icon "go to next page" at bounding box center [405, 403] width 12 height 11
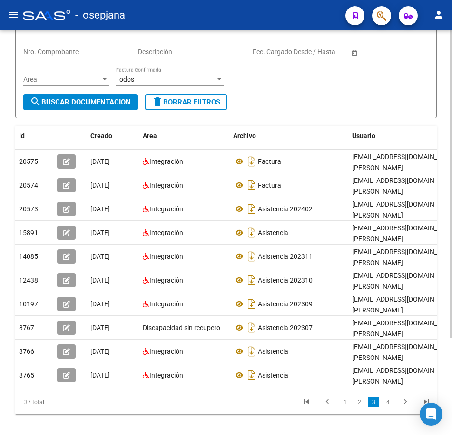
click at [333, 87] on div "Filtros Id 23299278549 CUIT / Razón Social Pto. Venta Nro. Comprobante Descripc…" at bounding box center [225, 53] width 405 height 82
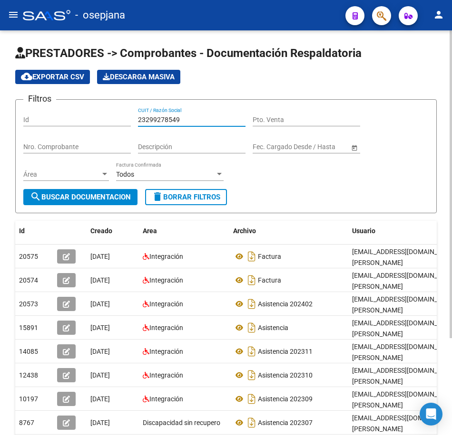
drag, startPoint x: 193, startPoint y: 120, endPoint x: 80, endPoint y: 114, distance: 112.8
click at [80, 114] on div "Filtros Id 23299278549 CUIT / Razón Social Pto. Venta Nro. Comprobante Descripc…" at bounding box center [225, 148] width 405 height 82
paste input "7235157174"
click at [91, 195] on span "search Buscar Documentacion" at bounding box center [80, 197] width 101 height 9
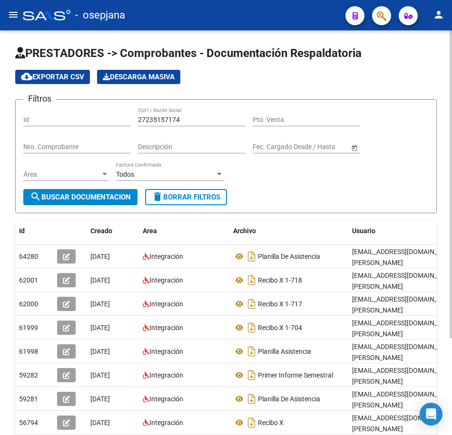
click at [345, 198] on form "Filtros Id 27235157174 CUIT / Razón Social Pto. Venta Nro. Comprobante Descripc…" at bounding box center [225, 156] width 421 height 114
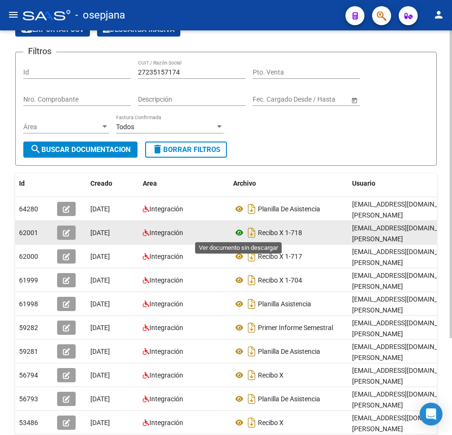
click at [239, 232] on icon at bounding box center [239, 232] width 12 height 11
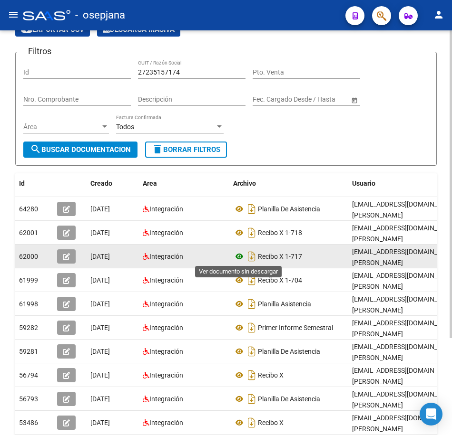
click at [237, 260] on icon at bounding box center [239, 256] width 12 height 11
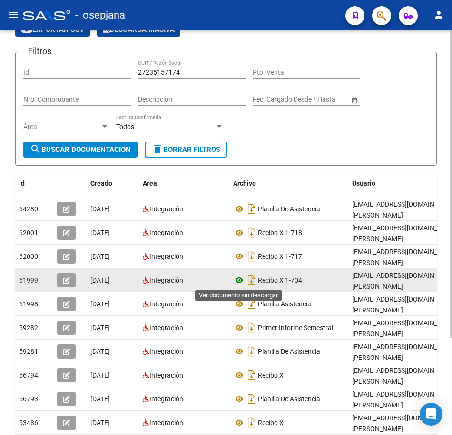
click at [237, 283] on icon at bounding box center [239, 280] width 12 height 11
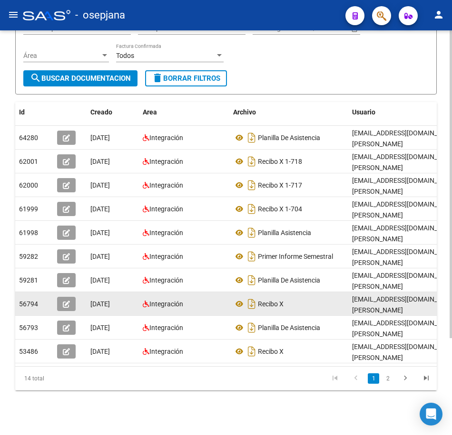
scroll to position [127, 0]
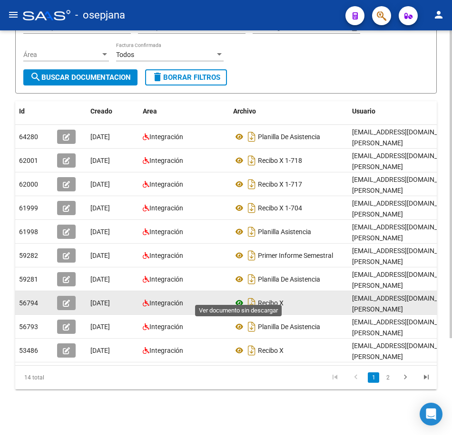
click at [239, 298] on icon at bounding box center [239, 303] width 12 height 11
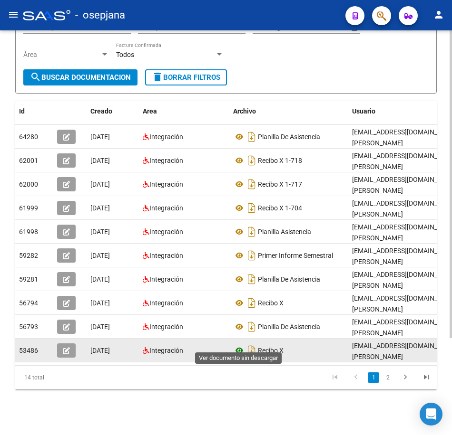
click at [241, 345] on icon at bounding box center [239, 350] width 12 height 11
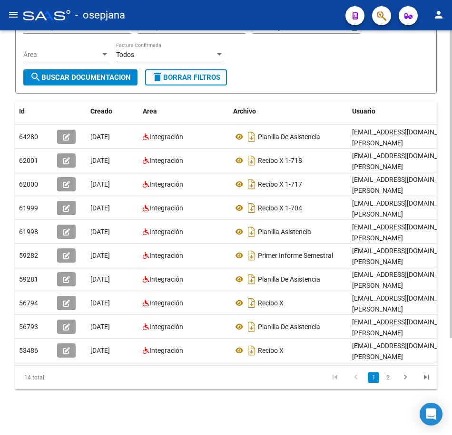
click at [386, 379] on link "2" at bounding box center [387, 378] width 11 height 10
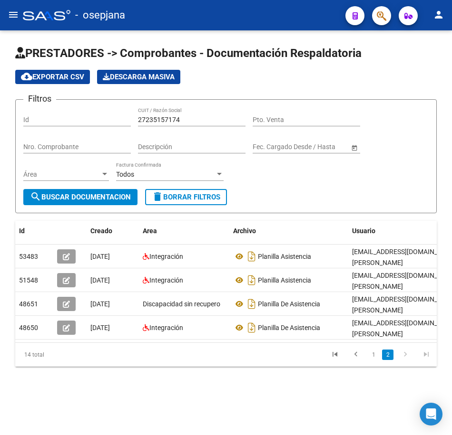
scroll to position [0, 0]
drag, startPoint x: 142, startPoint y: 118, endPoint x: 75, endPoint y: 115, distance: 67.1
click at [75, 115] on div "Filtros Id 27235157174 CUIT / Razón Social Pto. Venta Nro. Comprobante Descripc…" at bounding box center [225, 148] width 405 height 82
paste input "87023826"
click at [93, 196] on span "search Buscar Documentacion" at bounding box center [80, 197] width 101 height 9
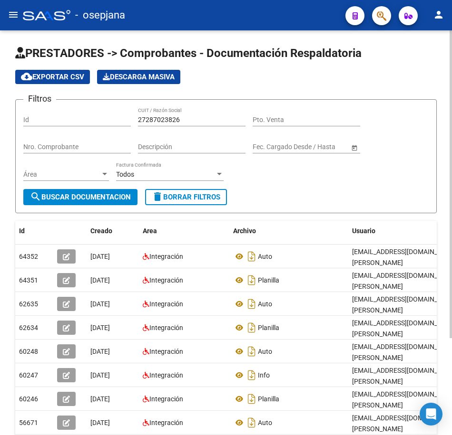
click at [372, 210] on form "Filtros Id 27287023826 CUIT / Razón Social Pto. Venta Nro. Comprobante Descripc…" at bounding box center [225, 156] width 421 height 114
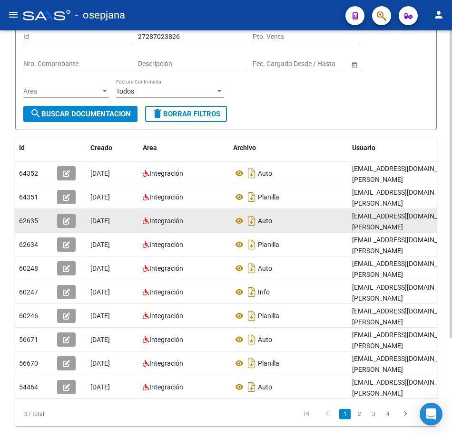
scroll to position [95, 0]
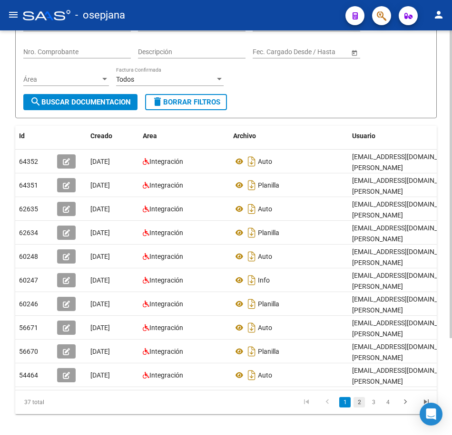
click at [357, 408] on link "2" at bounding box center [358, 402] width 11 height 10
drag, startPoint x: 371, startPoint y: 411, endPoint x: 386, endPoint y: 394, distance: 22.2
click at [372, 408] on link "3" at bounding box center [372, 402] width 11 height 10
click at [275, 96] on form "Filtros Id 27287023826 CUIT / Razón Social Pto. Venta Nro. Comprobante Descripc…" at bounding box center [225, 61] width 421 height 114
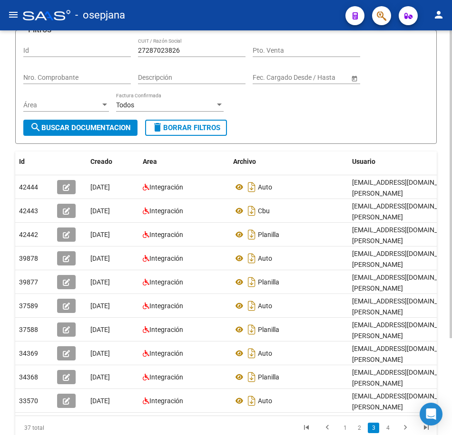
scroll to position [48, 0]
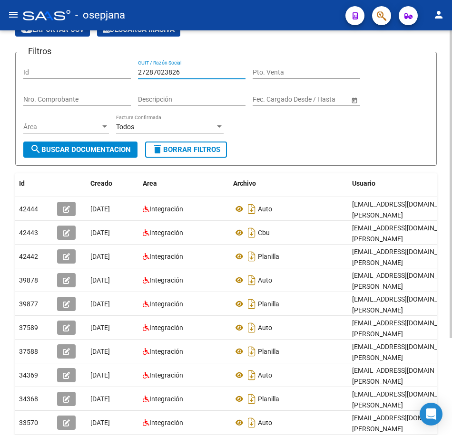
drag, startPoint x: 181, startPoint y: 72, endPoint x: 28, endPoint y: 63, distance: 153.4
click at [28, 63] on div "Filtros Id 27287023826 CUIT / Razón Social Pto. Venta Nro. Comprobante Descripc…" at bounding box center [225, 101] width 405 height 82
paste input "35237869"
click at [97, 149] on span "search Buscar Documentacion" at bounding box center [80, 149] width 101 height 9
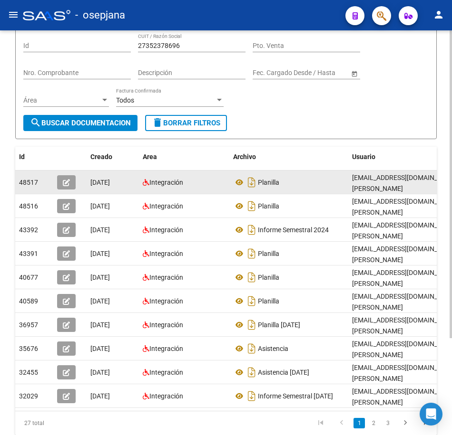
scroll to position [95, 0]
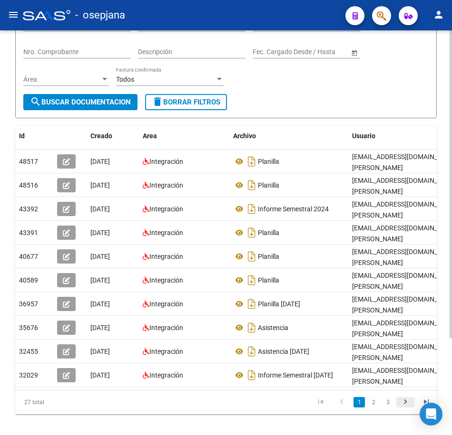
click at [403, 409] on icon "go to next page" at bounding box center [405, 403] width 12 height 11
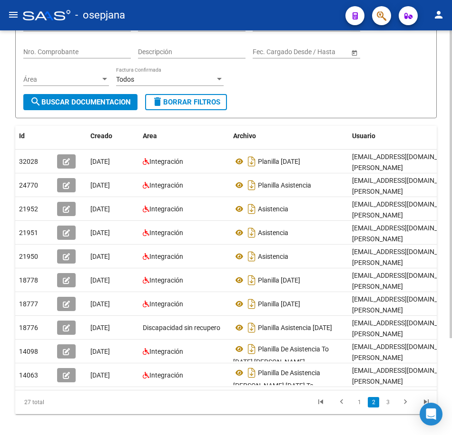
click at [406, 409] on icon "go to next page" at bounding box center [405, 403] width 12 height 11
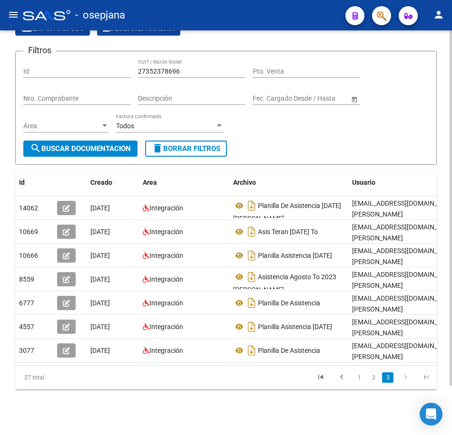
scroll to position [56, 0]
click at [406, 411] on div "PRESTADORES -> Comprobantes - Documentación Respaldatoria cloud_download Export…" at bounding box center [226, 209] width 452 height 454
click at [294, 130] on div "Filtros Id 27352378696 CUIT / Razón Social Pto. Venta Nro. Comprobante Descripc…" at bounding box center [225, 100] width 405 height 82
drag, startPoint x: 173, startPoint y: 62, endPoint x: 44, endPoint y: 48, distance: 129.6
click at [44, 59] on div "Filtros Id 27352378696 CUIT / Razón Social Pto. Venta Nro. Comprobante Descripc…" at bounding box center [225, 100] width 405 height 82
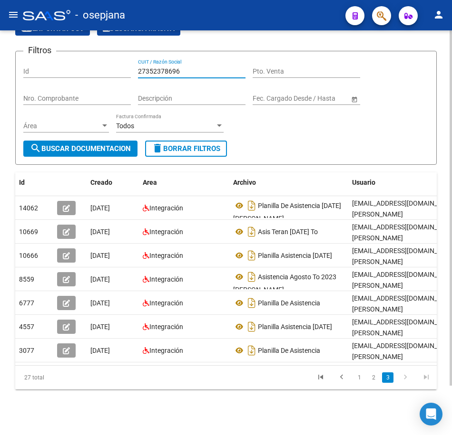
paste input "3293741204"
click at [78, 145] on span "search Buscar Documentacion" at bounding box center [80, 149] width 101 height 9
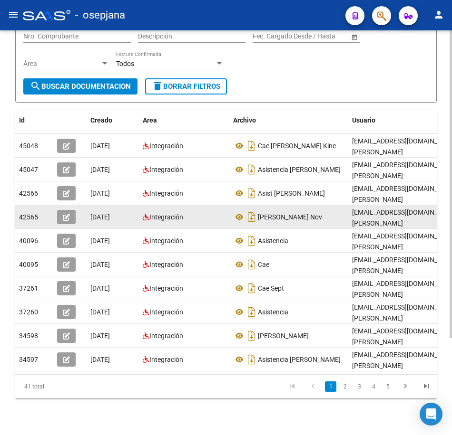
scroll to position [127, 0]
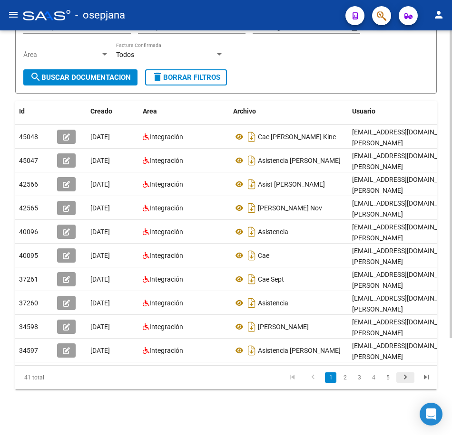
click at [404, 378] on icon "go to next page" at bounding box center [405, 378] width 12 height 11
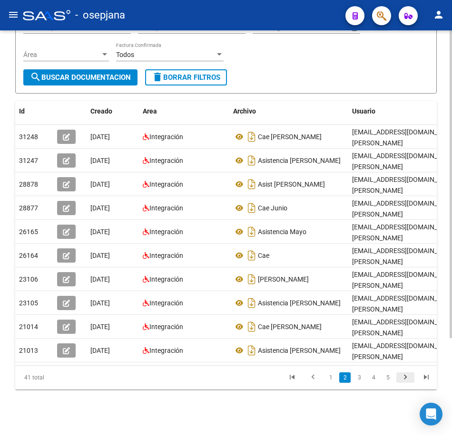
click at [404, 378] on icon "go to next page" at bounding box center [405, 378] width 12 height 11
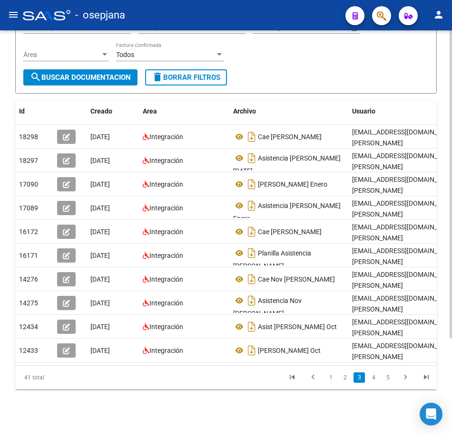
click at [340, 70] on form "Filtros Id 23293741204 CUIT / Razón Social Pto. Venta Nro. Comprobante Descripc…" at bounding box center [225, 37] width 421 height 114
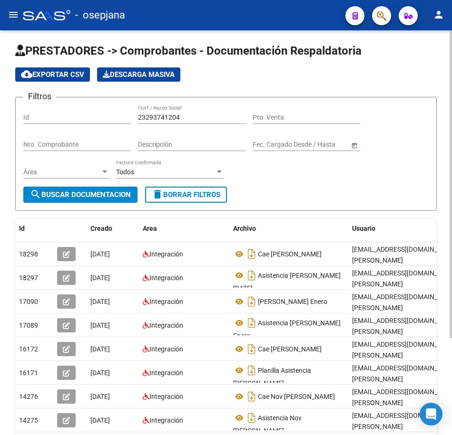
scroll to position [0, 0]
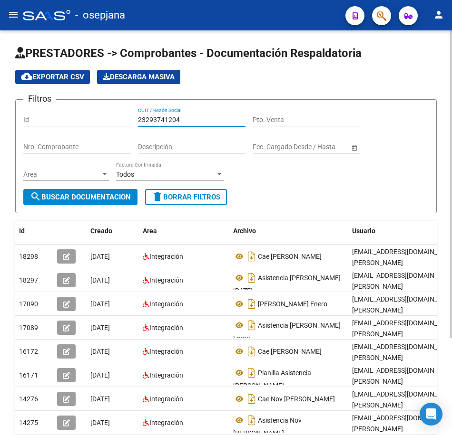
drag, startPoint x: 191, startPoint y: 119, endPoint x: 61, endPoint y: 109, distance: 130.1
click at [61, 109] on div "Filtros Id 23293741204 CUIT / Razón Social Pto. Venta Nro. Comprobante Descripc…" at bounding box center [225, 148] width 405 height 82
paste input "716996607"
click at [99, 194] on span "search Buscar Documentacion" at bounding box center [80, 197] width 101 height 9
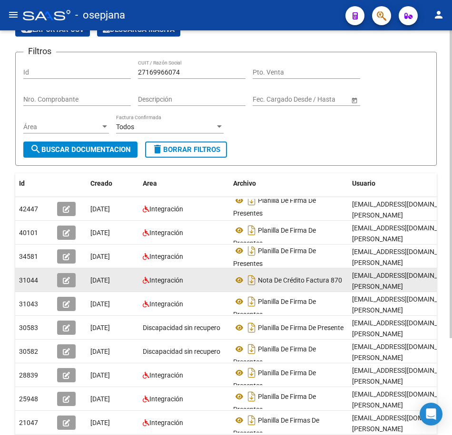
scroll to position [6, 0]
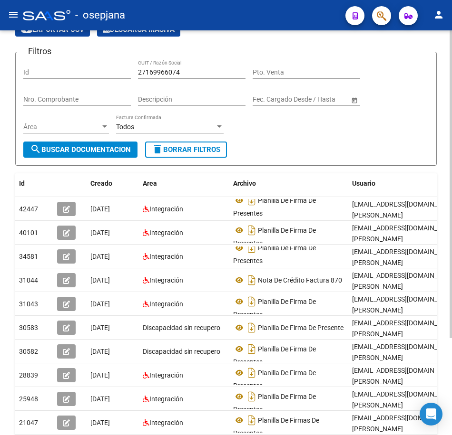
drag, startPoint x: 256, startPoint y: 119, endPoint x: 226, endPoint y: 99, distance: 35.3
click at [256, 119] on div "Filtros Id 27169966074 CUIT / Razón Social Pto. Venta Nro. Comprobante Descripc…" at bounding box center [225, 101] width 405 height 82
drag, startPoint x: 188, startPoint y: 68, endPoint x: 71, endPoint y: 66, distance: 117.0
click at [71, 66] on div "Filtros Id 27169966074 CUIT / Razón Social Pto. Venta Nro. Comprobante Descripc…" at bounding box center [225, 101] width 405 height 82
paste input "409290103"
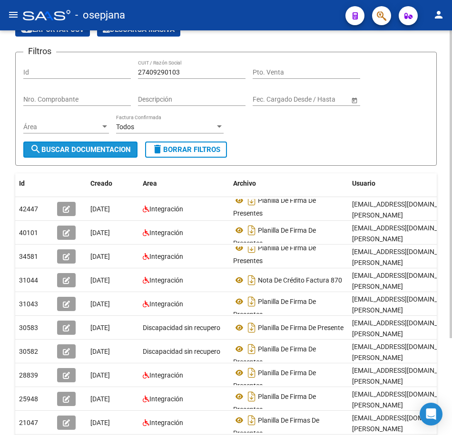
click at [102, 148] on span "search Buscar Documentacion" at bounding box center [80, 149] width 101 height 9
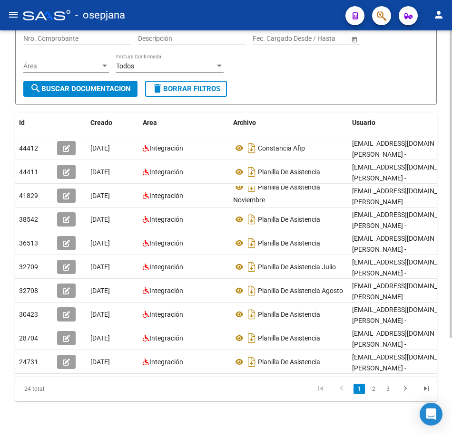
scroll to position [127, 0]
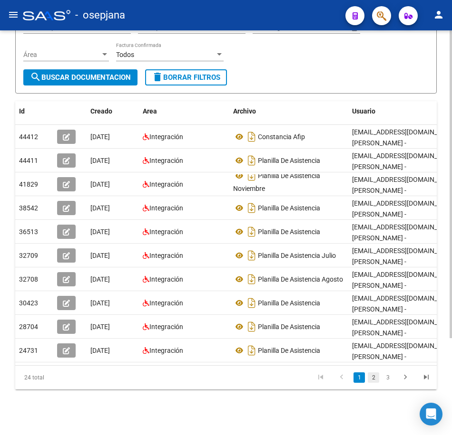
click at [375, 382] on link "2" at bounding box center [372, 378] width 11 height 10
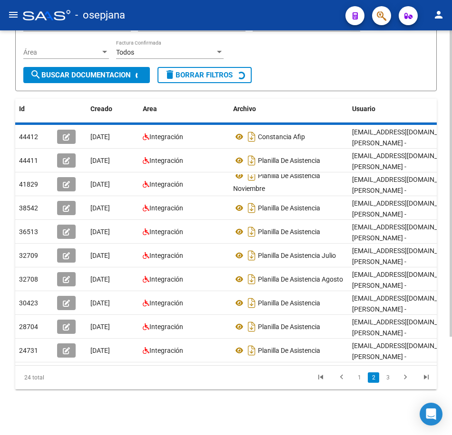
scroll to position [0, 0]
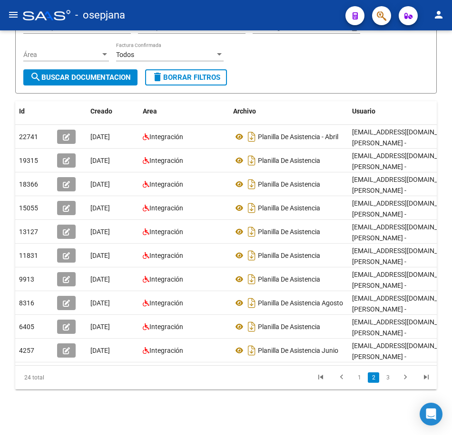
click at [381, 62] on form "Filtros Id 27409290103 CUIT / Razón Social Pto. Venta Nro. Comprobante Descripc…" at bounding box center [225, 37] width 421 height 114
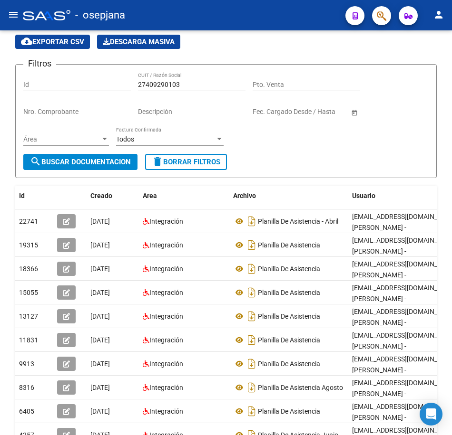
scroll to position [32, 0]
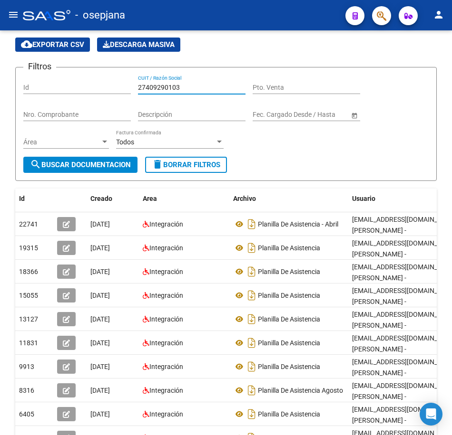
drag, startPoint x: 187, startPoint y: 86, endPoint x: 61, endPoint y: 78, distance: 126.2
click at [61, 78] on div "Filtros Id 27409290103 CUIT / Razón Social Pto. Venta Nro. Comprobante Descripc…" at bounding box center [225, 116] width 405 height 82
paste input "129606989"
click at [107, 165] on span "search Buscar Documentacion" at bounding box center [80, 165] width 101 height 9
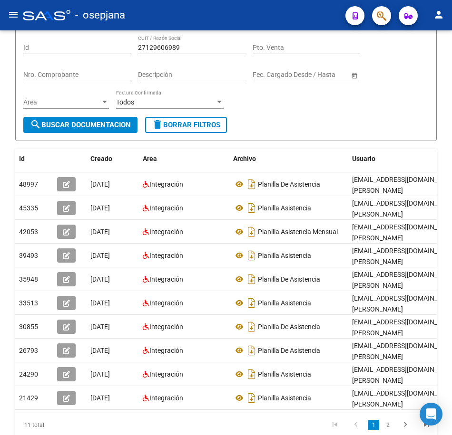
scroll to position [127, 0]
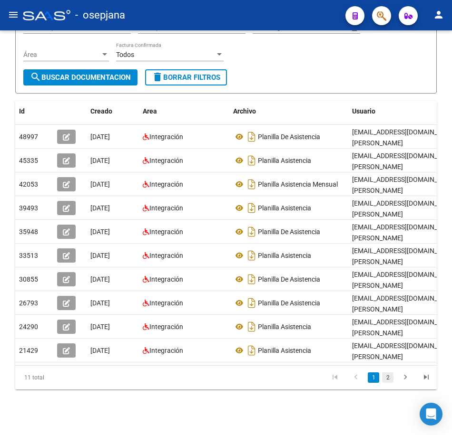
click at [384, 379] on link "2" at bounding box center [387, 378] width 11 height 10
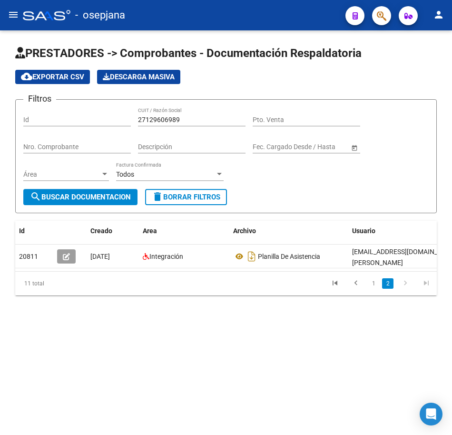
scroll to position [0, 0]
drag, startPoint x: 198, startPoint y: 120, endPoint x: 75, endPoint y: 118, distance: 123.1
click at [75, 118] on div "Filtros Id 27129606989 CUIT / Razón Social Pto. Venta Nro. Comprobante Descripc…" at bounding box center [225, 148] width 405 height 82
paste input "3225106"
click at [116, 198] on span "search Buscar Documentacion" at bounding box center [80, 197] width 101 height 9
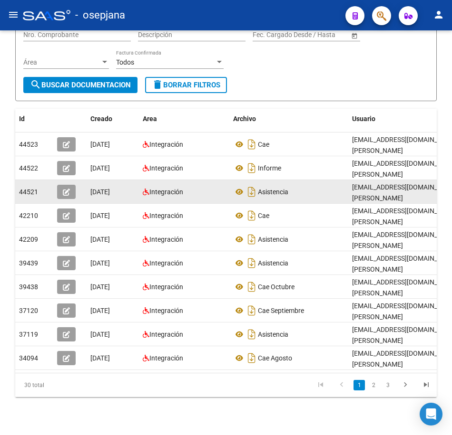
scroll to position [127, 0]
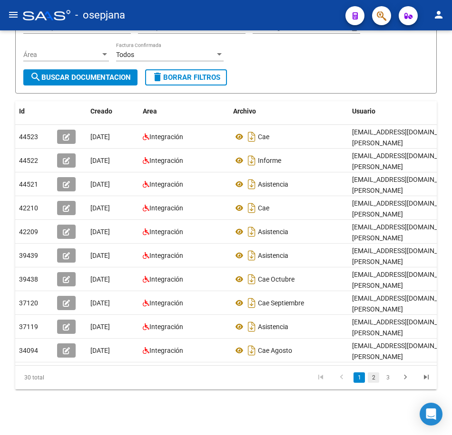
click at [374, 377] on link "2" at bounding box center [372, 378] width 11 height 10
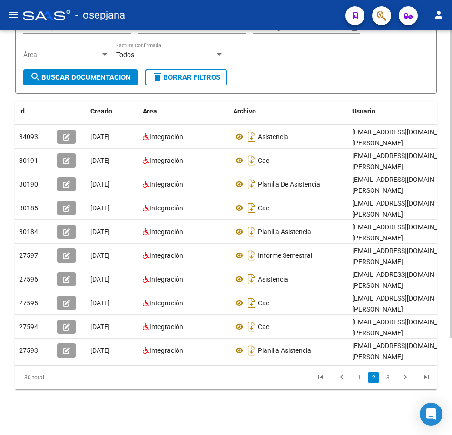
click at [382, 75] on form "Filtros Id 27322510689 CUIT / Razón Social Pto. Venta Nro. Comprobante Descripc…" at bounding box center [225, 37] width 421 height 114
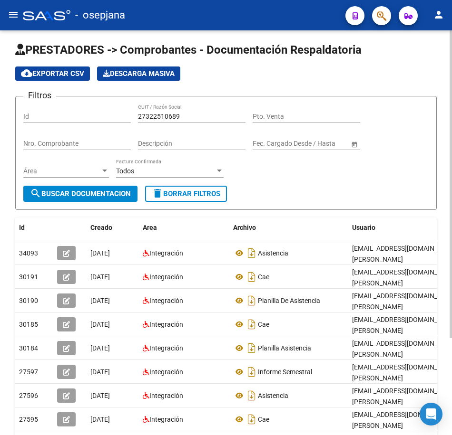
scroll to position [0, 0]
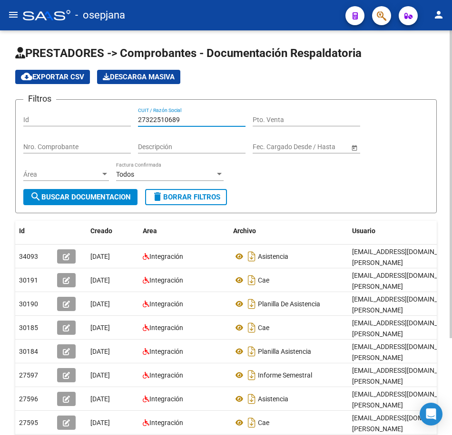
drag, startPoint x: 116, startPoint y: 122, endPoint x: 29, endPoint y: 116, distance: 87.2
click at [29, 116] on div "Filtros Id 27322510689 CUIT / Razón Social Pto. Venta Nro. Comprobante Descripc…" at bounding box center [225, 148] width 405 height 82
paste input "3185116964"
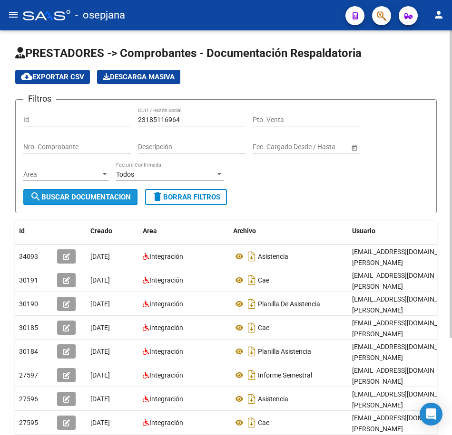
click at [108, 195] on span "search Buscar Documentacion" at bounding box center [80, 197] width 101 height 9
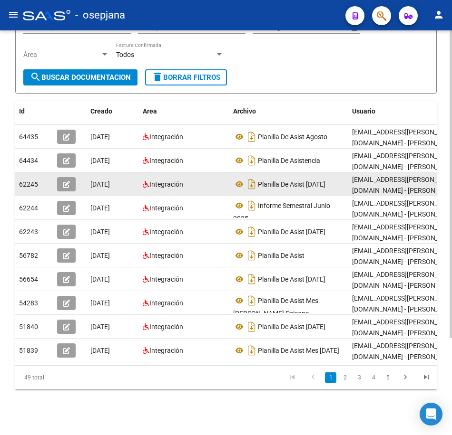
scroll to position [127, 0]
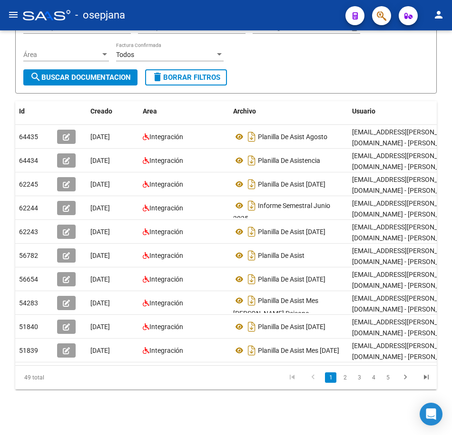
click at [340, 382] on link "2" at bounding box center [344, 378] width 11 height 10
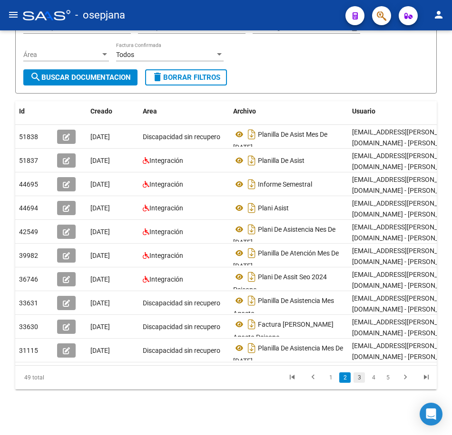
click at [355, 379] on link "3" at bounding box center [358, 378] width 11 height 10
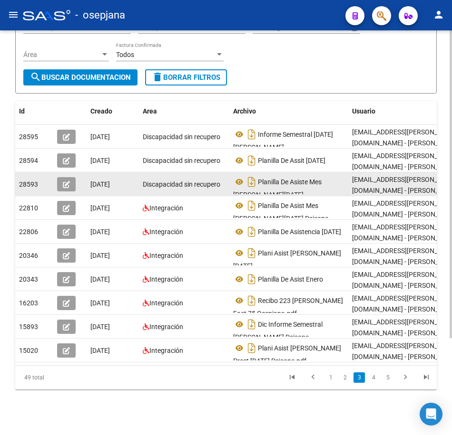
click at [290, 174] on div "Planilla De Asiste Mes [PERSON_NAME][DATE]" at bounding box center [288, 184] width 111 height 20
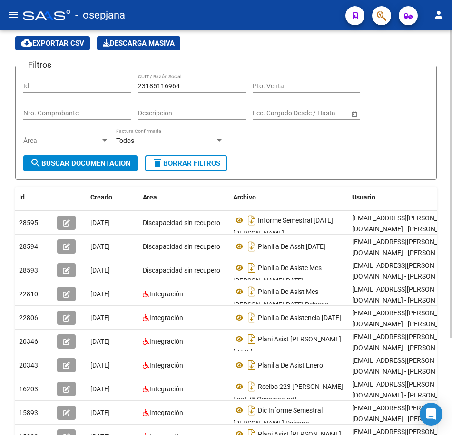
scroll to position [32, 0]
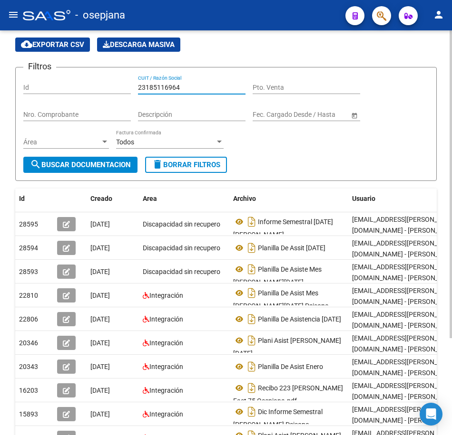
drag, startPoint x: 193, startPoint y: 87, endPoint x: 48, endPoint y: 64, distance: 145.8
click at [50, 75] on div "Filtros Id 23185116964 CUIT / Razón Social Pto. Venta Nro. Comprobante Descripc…" at bounding box center [225, 116] width 405 height 82
paste input "7319284465"
click at [105, 166] on span "search Buscar Documentacion" at bounding box center [80, 165] width 101 height 9
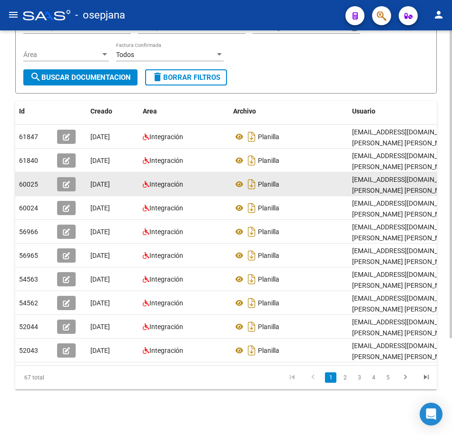
scroll to position [127, 0]
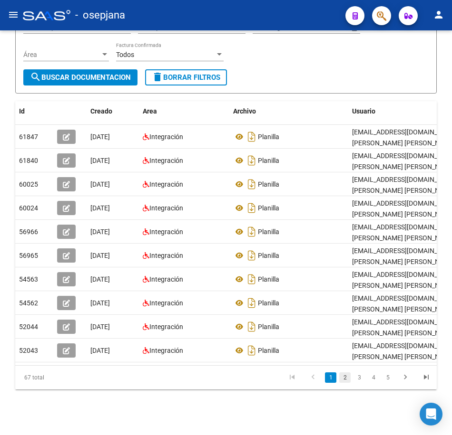
click at [345, 378] on link "2" at bounding box center [344, 378] width 11 height 10
click at [359, 381] on link "3" at bounding box center [358, 378] width 11 height 10
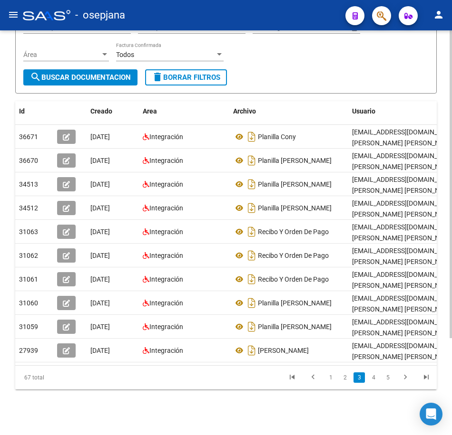
click at [322, 71] on form "Filtros Id 27319284465 CUIT / Razón Social Pto. Venta Nro. Comprobante Descripc…" at bounding box center [225, 37] width 421 height 114
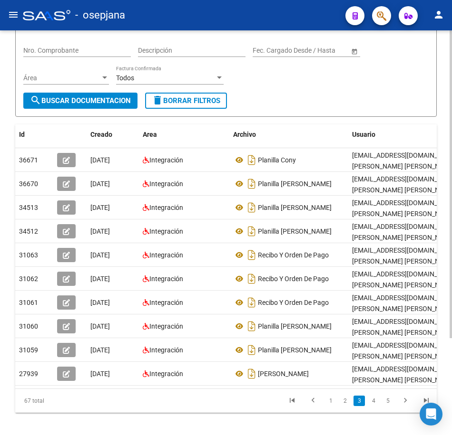
scroll to position [0, 0]
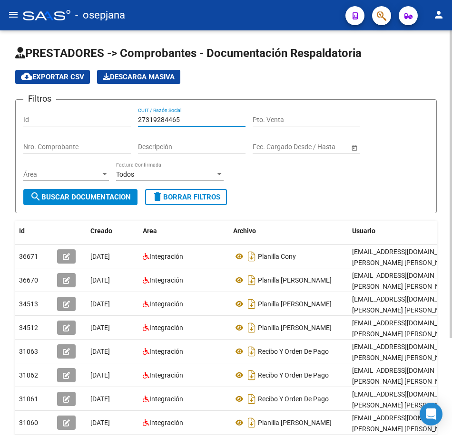
drag, startPoint x: 190, startPoint y: 117, endPoint x: 53, endPoint y: 93, distance: 139.1
click at [54, 107] on div "Filtros Id 27319284465 CUIT / Razón Social Pto. Venta Nro. Comprobante Descripc…" at bounding box center [225, 148] width 405 height 82
paste input "0426749662"
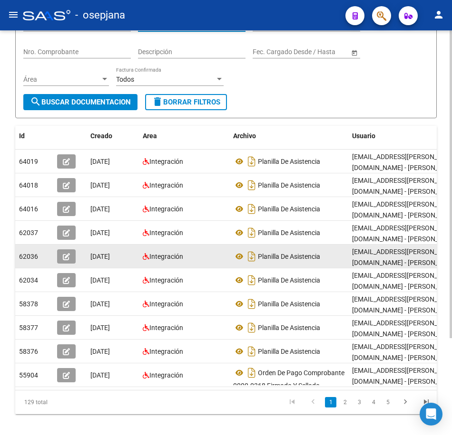
scroll to position [127, 0]
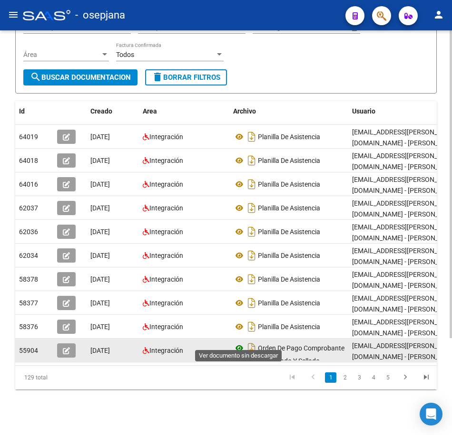
click at [239, 343] on icon at bounding box center [239, 348] width 12 height 11
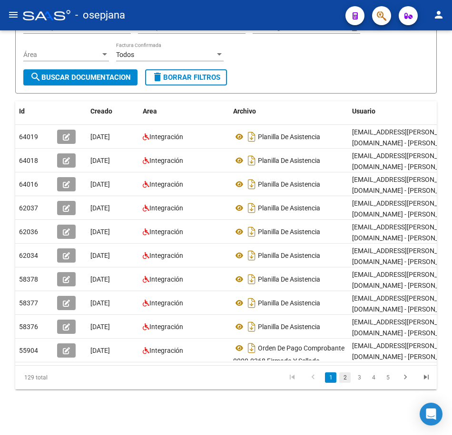
click at [347, 378] on link "2" at bounding box center [344, 378] width 11 height 10
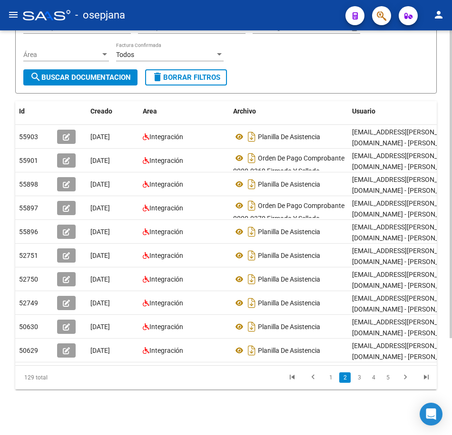
click at [323, 67] on form "Filtros Id 20426749662 CUIT / Razón Social Pto. Venta Nro. Comprobante Descripc…" at bounding box center [225, 37] width 421 height 114
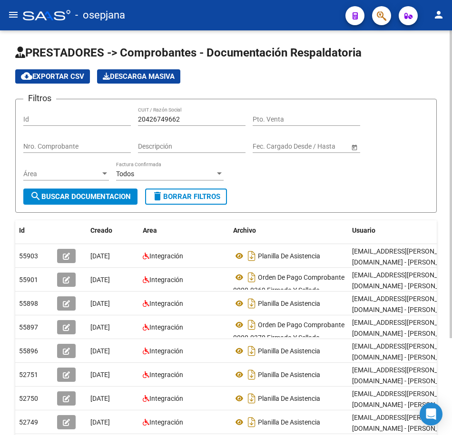
scroll to position [0, 0]
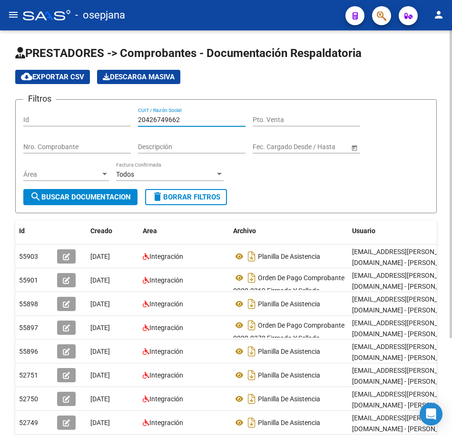
drag, startPoint x: 184, startPoint y: 117, endPoint x: 4, endPoint y: 88, distance: 182.9
click at [4, 88] on div "PRESTADORES -> Comprobantes - Documentación Respaldatoria cloud_download Export…" at bounding box center [226, 292] width 452 height 525
paste input "3185116964"
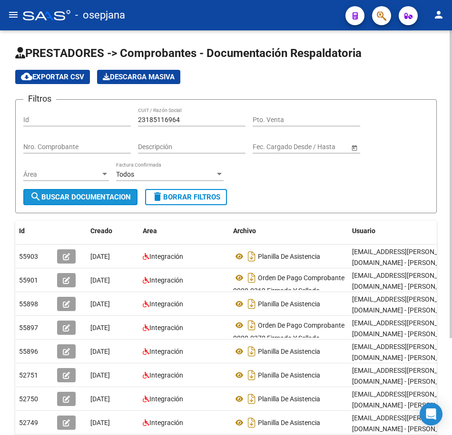
drag, startPoint x: 106, startPoint y: 191, endPoint x: 86, endPoint y: 195, distance: 19.9
click at [106, 192] on button "search Buscar Documentacion" at bounding box center [80, 197] width 114 height 16
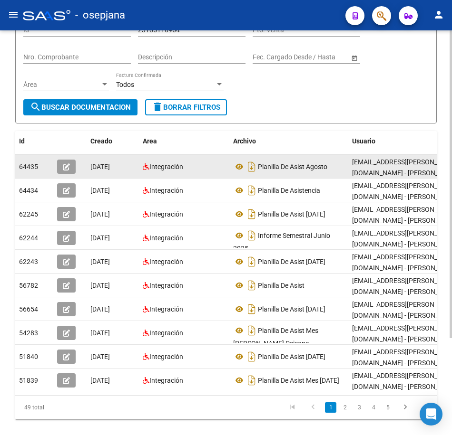
scroll to position [95, 0]
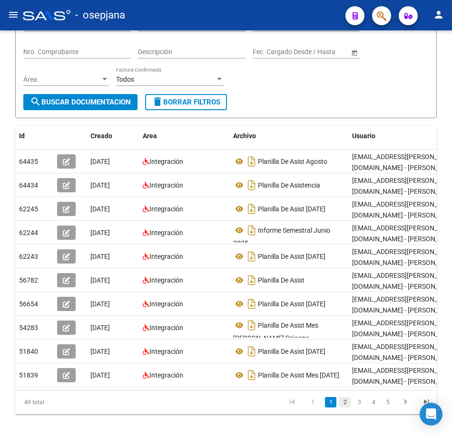
click at [342, 408] on link "2" at bounding box center [344, 402] width 11 height 10
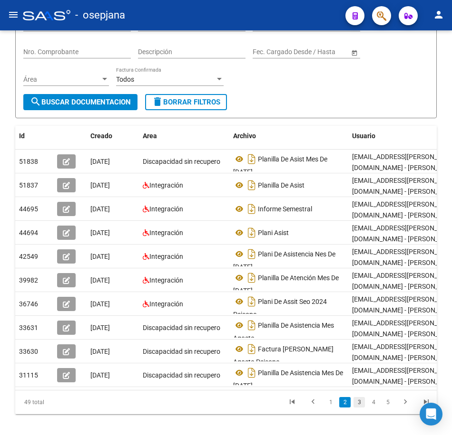
click at [359, 408] on link "3" at bounding box center [358, 402] width 11 height 10
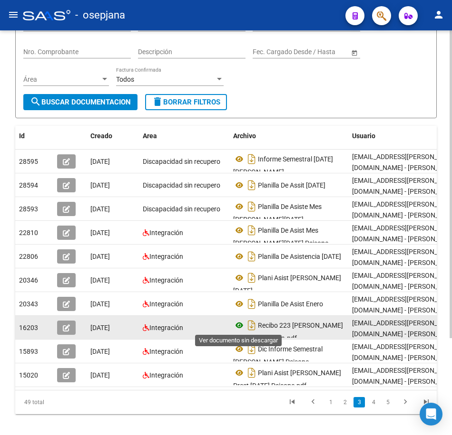
click at [239, 324] on icon at bounding box center [239, 325] width 12 height 11
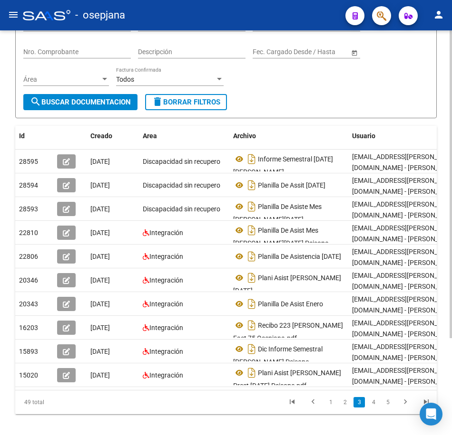
click at [300, 100] on form "Filtros Id 23185116964 CUIT / Razón Social Pto. Venta Nro. Comprobante Descripc…" at bounding box center [225, 61] width 421 height 114
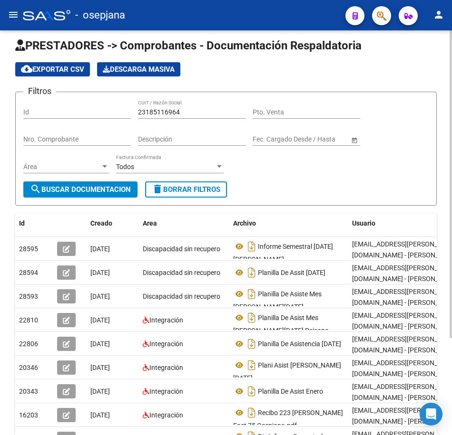
scroll to position [0, 0]
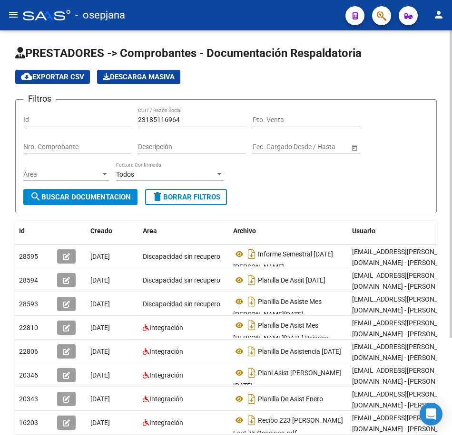
drag, startPoint x: 196, startPoint y: 116, endPoint x: 25, endPoint y: 119, distance: 171.2
click at [25, 119] on div "Filtros Id 23185116964 CUIT / Razón Social Pto. Venta Nro. Comprobante Descripc…" at bounding box center [225, 148] width 405 height 82
paste input "31464627"
click at [81, 202] on span "search Buscar Documentacion" at bounding box center [80, 197] width 101 height 9
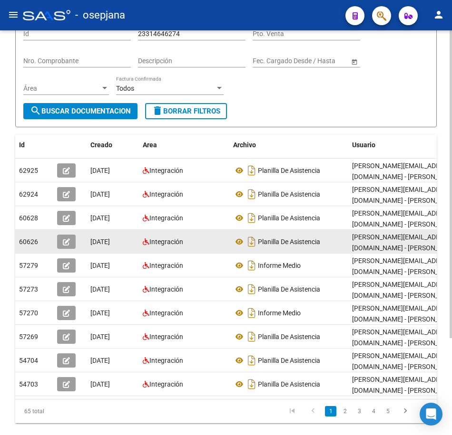
scroll to position [95, 0]
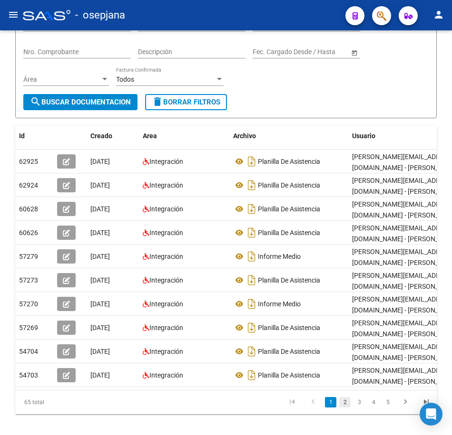
click at [345, 408] on link "2" at bounding box center [344, 402] width 11 height 10
click at [359, 408] on link "3" at bounding box center [358, 402] width 11 height 10
click at [329, 408] on link "1" at bounding box center [330, 402] width 11 height 10
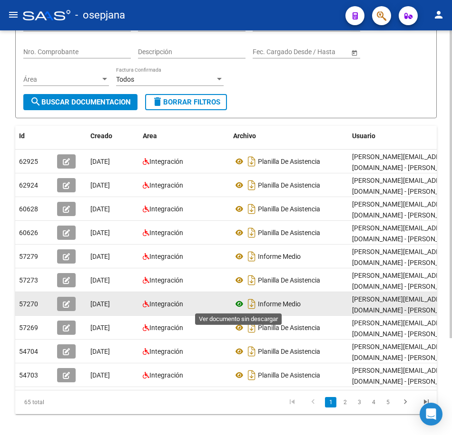
click at [243, 304] on icon at bounding box center [239, 304] width 12 height 11
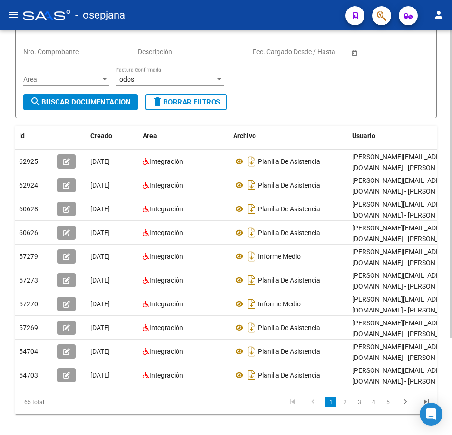
click at [360, 95] on form "Filtros Id 23314646274 CUIT / Razón Social Pto. Venta Nro. Comprobante Descripc…" at bounding box center [225, 61] width 421 height 114
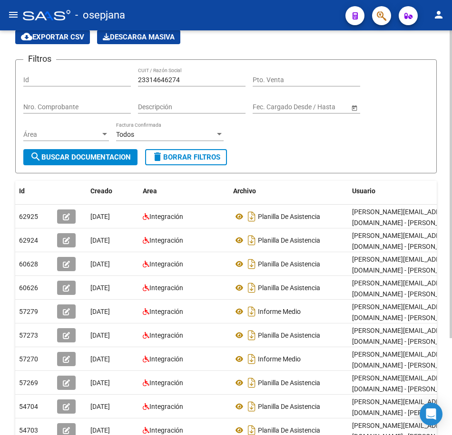
scroll to position [0, 0]
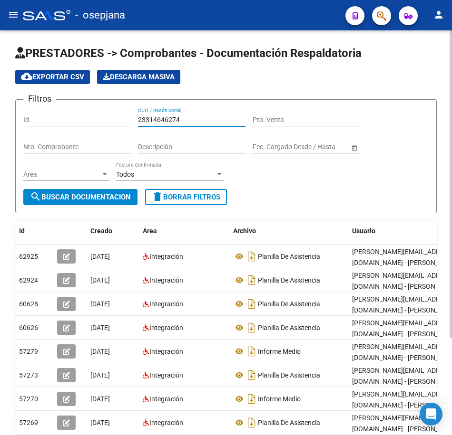
drag, startPoint x: 186, startPoint y: 118, endPoint x: 35, endPoint y: 105, distance: 151.7
click at [40, 107] on div "Filtros Id 23314646274 CUIT / Razón Social Pto. Venta Nro. Comprobante Descripc…" at bounding box center [225, 148] width 405 height 82
paste input "9609282"
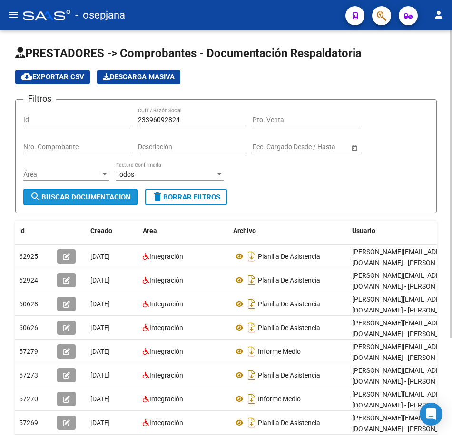
click at [106, 196] on span "search Buscar Documentacion" at bounding box center [80, 197] width 101 height 9
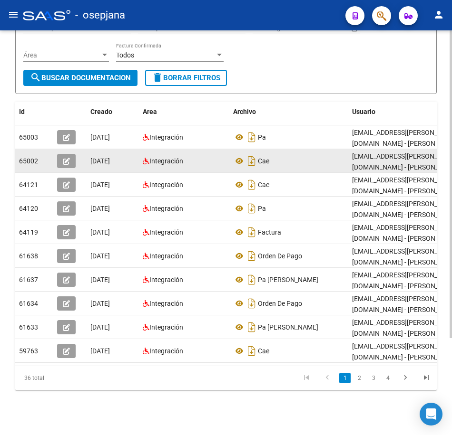
scroll to position [127, 0]
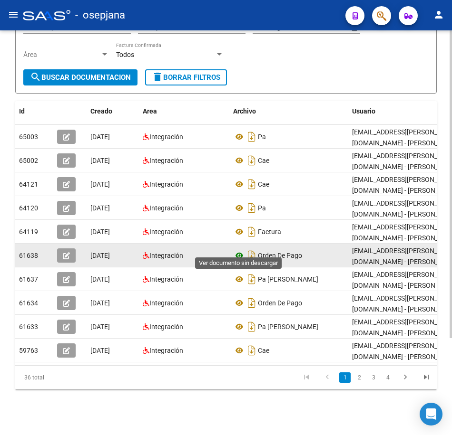
click at [239, 250] on icon at bounding box center [239, 255] width 12 height 11
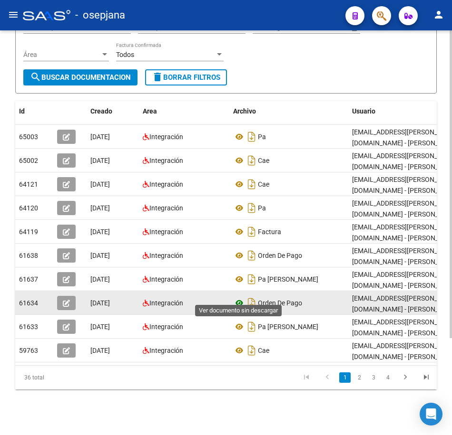
click at [237, 298] on icon at bounding box center [239, 303] width 12 height 11
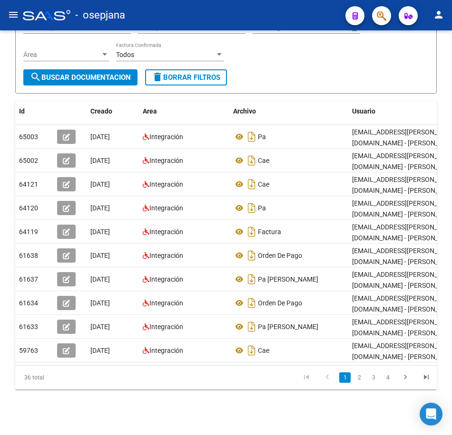
click at [360, 380] on link "2" at bounding box center [358, 378] width 11 height 10
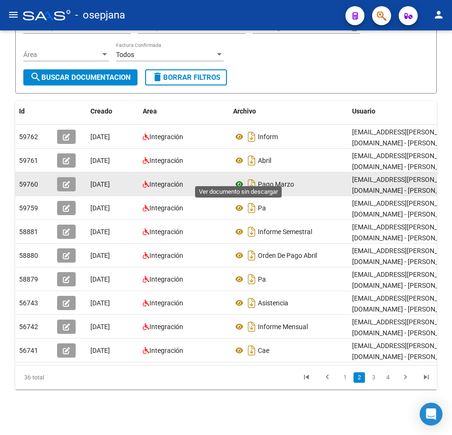
click at [237, 179] on icon at bounding box center [239, 184] width 12 height 11
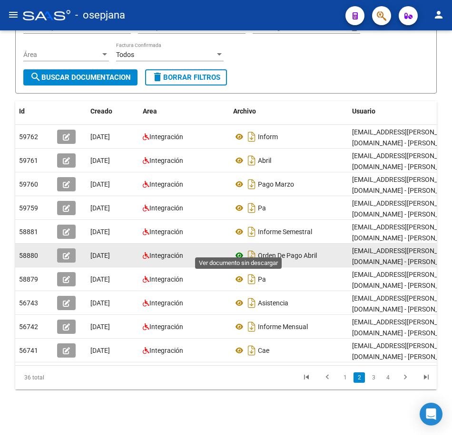
click at [239, 250] on icon at bounding box center [239, 255] width 12 height 11
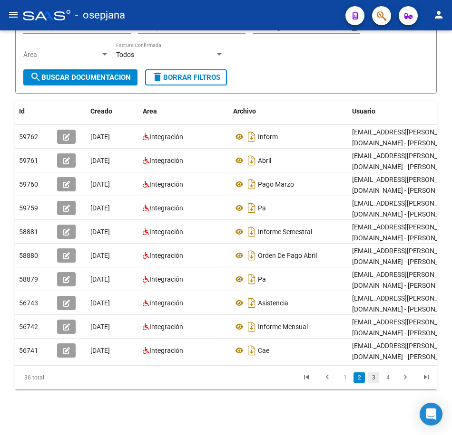
click at [374, 377] on link "3" at bounding box center [372, 378] width 11 height 10
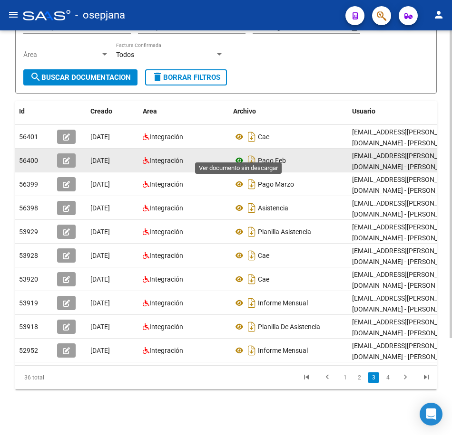
click at [239, 155] on icon at bounding box center [239, 160] width 12 height 11
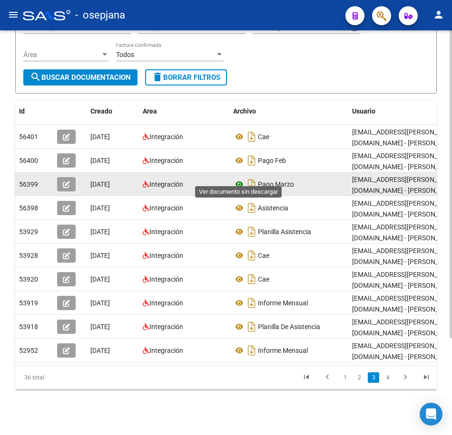
click at [239, 179] on icon at bounding box center [239, 184] width 12 height 11
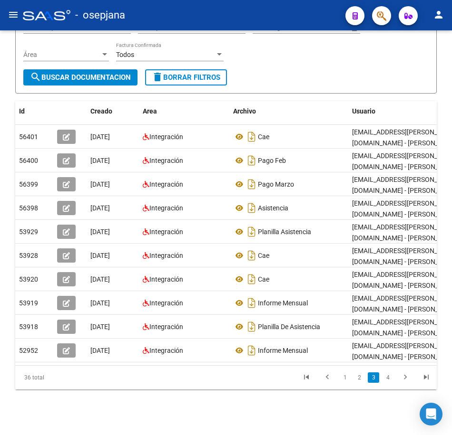
click at [389, 374] on link "4" at bounding box center [387, 378] width 11 height 10
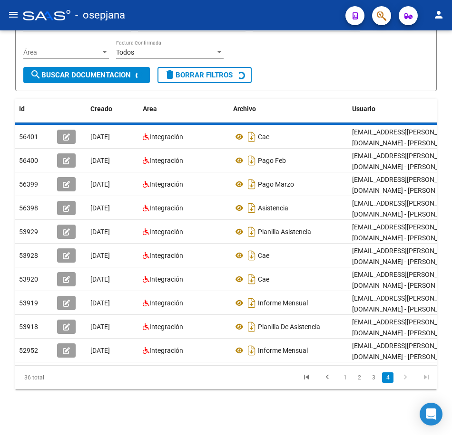
scroll to position [32, 0]
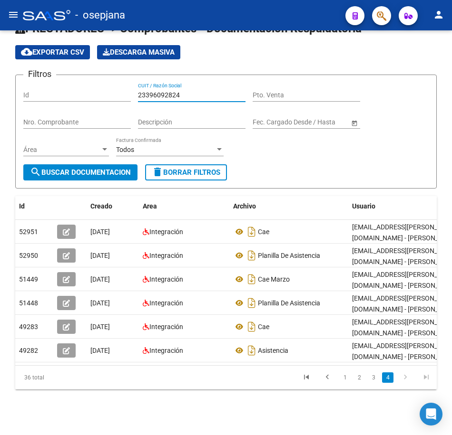
drag, startPoint x: 181, startPoint y: 88, endPoint x: 15, endPoint y: 67, distance: 166.8
click at [15, 67] on app-list-header "PRESTADORES -> Comprobantes - Documentación Respaldatoria cloud_download Export…" at bounding box center [225, 105] width 421 height 168
paste input "7108265049"
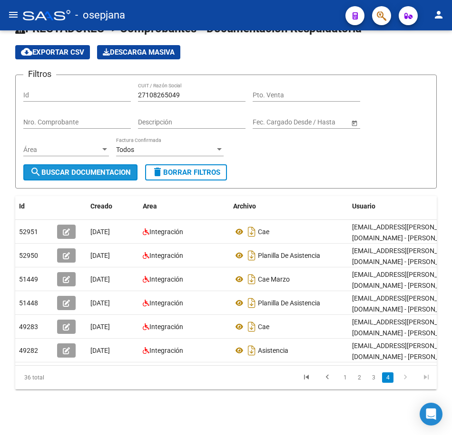
click at [97, 168] on span "search Buscar Documentacion" at bounding box center [80, 172] width 101 height 9
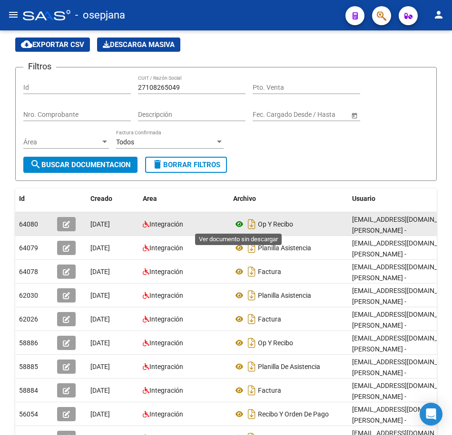
click at [236, 227] on icon at bounding box center [239, 224] width 12 height 11
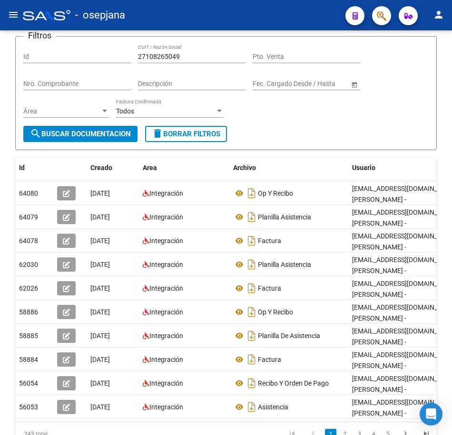
scroll to position [80, 0]
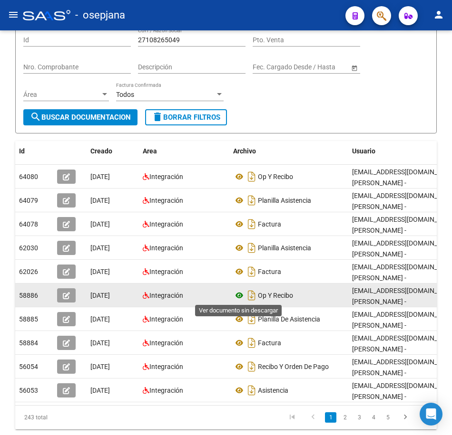
click at [239, 295] on icon at bounding box center [239, 295] width 12 height 11
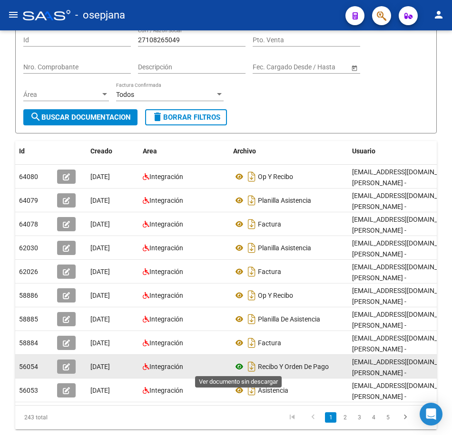
click at [239, 365] on icon at bounding box center [239, 366] width 12 height 11
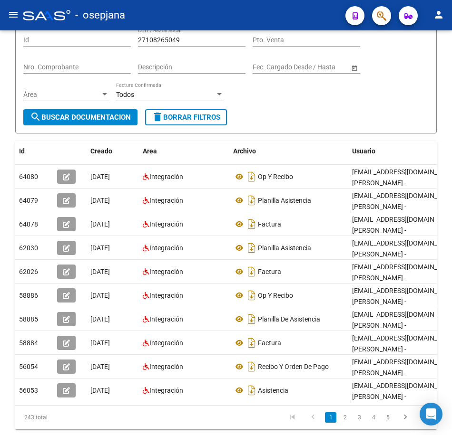
click at [343, 118] on form "Filtros Id 27108265049 CUIT / Razón Social Pto. Venta Nro. Comprobante Descripc…" at bounding box center [225, 76] width 421 height 114
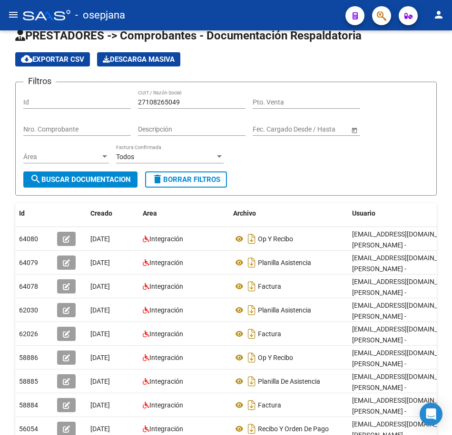
scroll to position [0, 0]
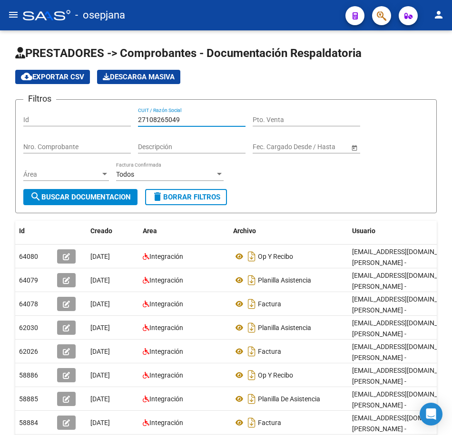
drag, startPoint x: 18, startPoint y: 103, endPoint x: -2, endPoint y: 102, distance: 20.0
click at [0, 102] on html "menu - osepjana person Firma Express Inicio Calendario SSS Instructivos Contact…" at bounding box center [226, 217] width 452 height 435
paste input "215587776"
click at [83, 196] on span "search Buscar Documentacion" at bounding box center [80, 197] width 101 height 9
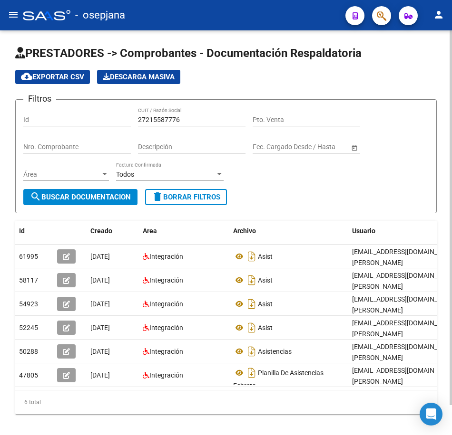
click at [302, 191] on form "Filtros Id 27215587776 CUIT / Razón Social Pto. Venta Nro. Comprobante Descripc…" at bounding box center [225, 156] width 421 height 114
drag, startPoint x: 185, startPoint y: 120, endPoint x: 35, endPoint y: 111, distance: 150.0
click at [35, 111] on div "Filtros Id 27215587776 CUIT / Razón Social Pto. Venta Nro. Comprobante Descripc…" at bounding box center [225, 148] width 405 height 82
paste input "760001"
click at [116, 196] on span "search Buscar Documentacion" at bounding box center [80, 197] width 101 height 9
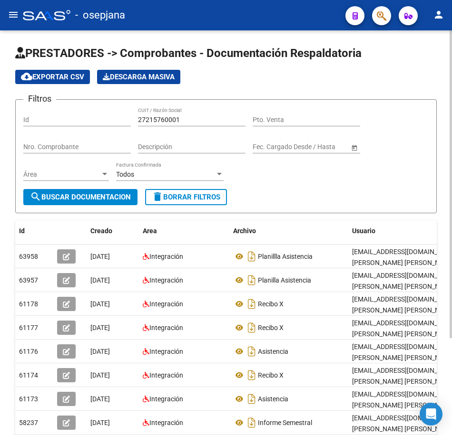
click at [342, 186] on div "Filtros Id 27215760001 CUIT / Razón Social Pto. Venta Nro. Comprobante Descripc…" at bounding box center [225, 148] width 405 height 82
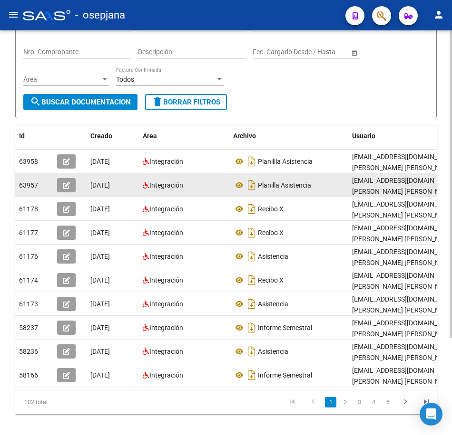
scroll to position [127, 0]
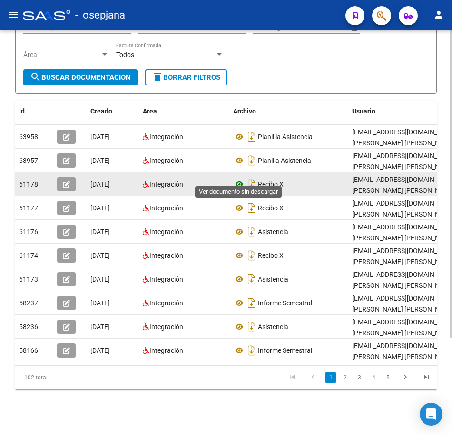
click at [238, 179] on icon at bounding box center [239, 184] width 12 height 11
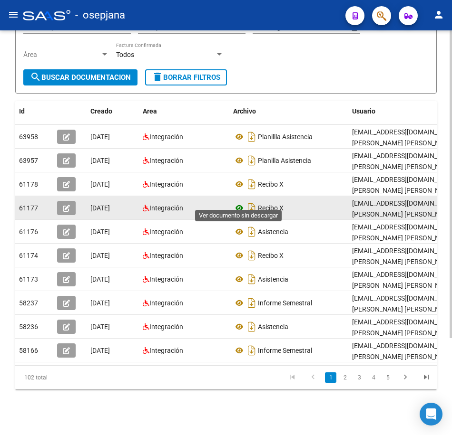
click at [238, 203] on icon at bounding box center [239, 208] width 12 height 11
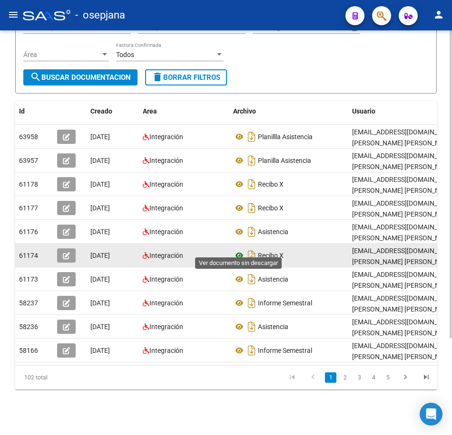
click at [237, 250] on icon at bounding box center [239, 255] width 12 height 11
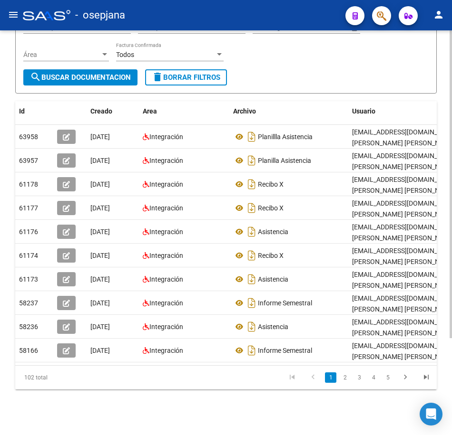
click at [284, 67] on form "Filtros Id 27215760001 CUIT / Razón Social Pto. Venta Nro. Comprobante Descripc…" at bounding box center [225, 37] width 421 height 114
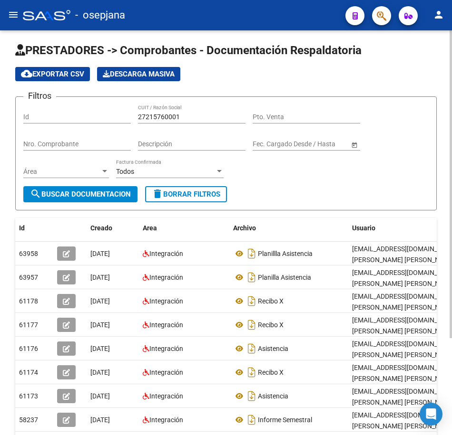
scroll to position [0, 0]
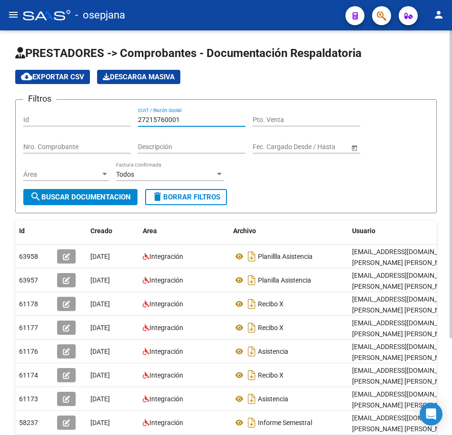
drag, startPoint x: 191, startPoint y: 118, endPoint x: 47, endPoint y: 100, distance: 145.1
click at [47, 107] on div "Filtros Id 27215760001 CUIT / Razón Social Pto. Venta Nro. Comprobante Descripc…" at bounding box center [225, 148] width 405 height 82
paste input "32115675"
type input "27232115675"
click at [102, 200] on span "search Buscar Documentacion" at bounding box center [80, 197] width 101 height 9
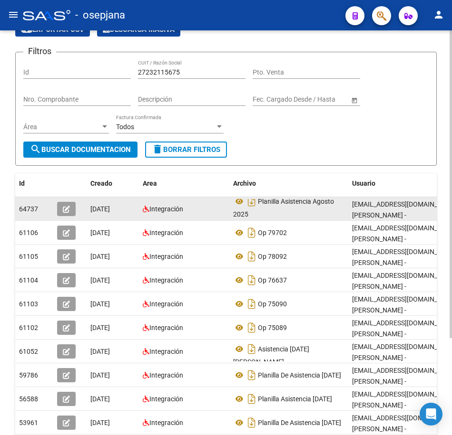
scroll to position [6, 0]
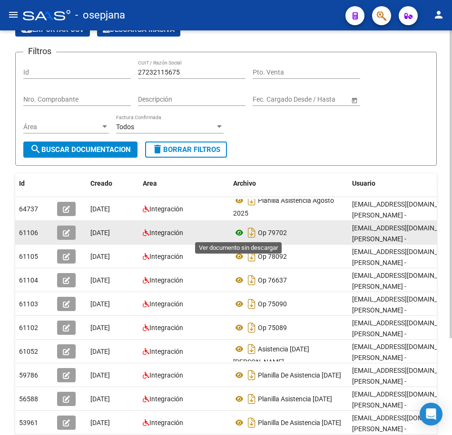
click at [240, 233] on icon at bounding box center [239, 232] width 12 height 11
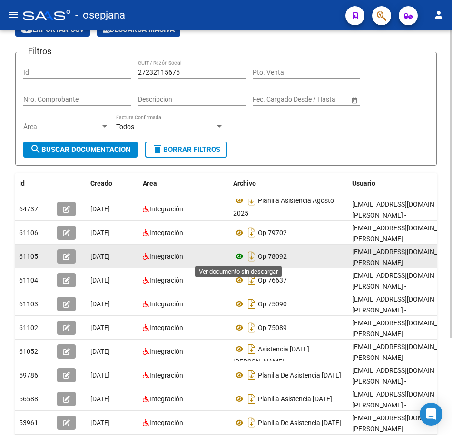
click at [242, 255] on icon at bounding box center [239, 256] width 12 height 11
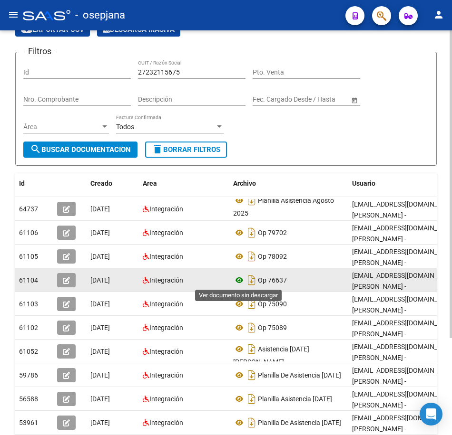
click at [241, 280] on icon at bounding box center [239, 280] width 12 height 11
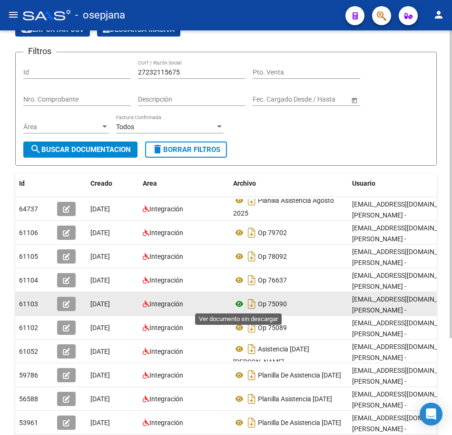
click at [240, 304] on icon at bounding box center [239, 304] width 12 height 11
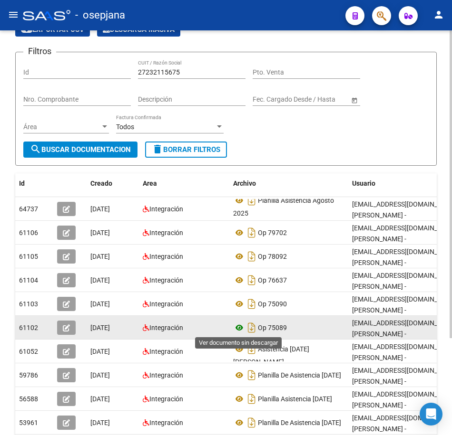
click at [239, 326] on icon at bounding box center [239, 327] width 12 height 11
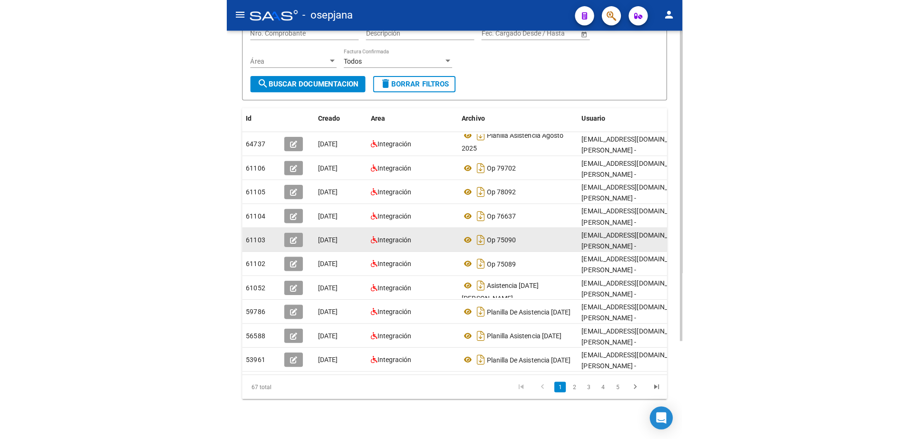
scroll to position [127, 0]
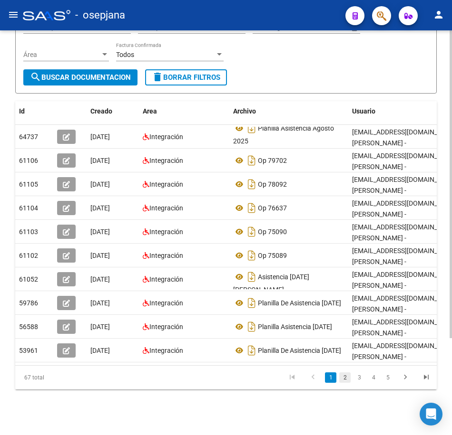
click at [344, 378] on link "2" at bounding box center [344, 378] width 11 height 10
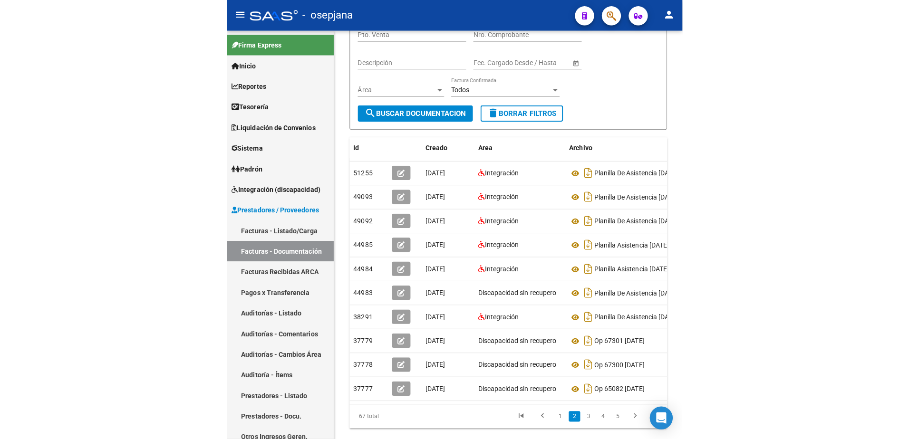
scroll to position [0, 0]
